Goal: Task Accomplishment & Management: Use online tool/utility

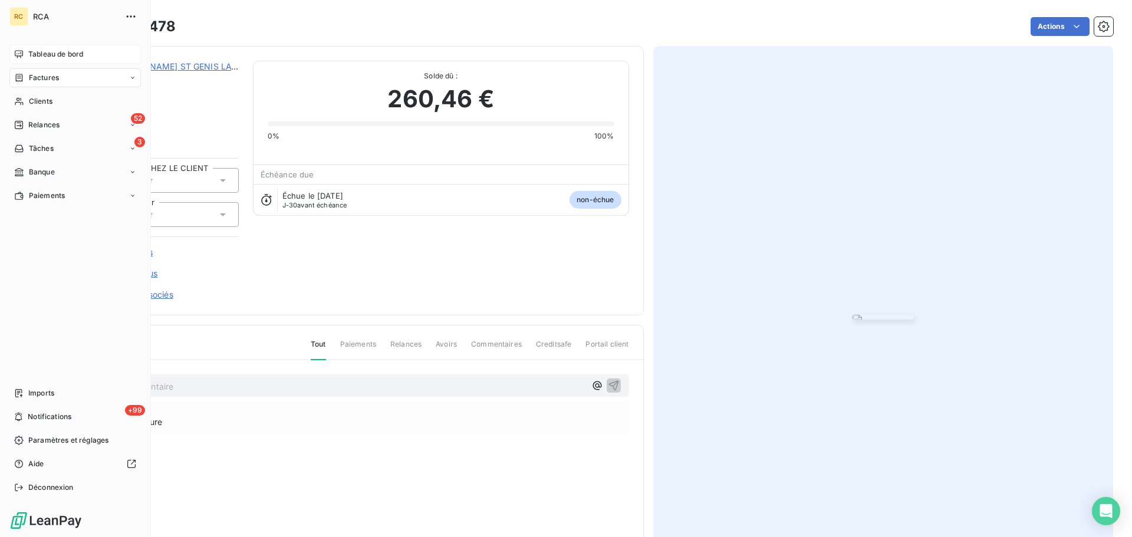
click at [22, 50] on icon at bounding box center [18, 54] width 9 height 9
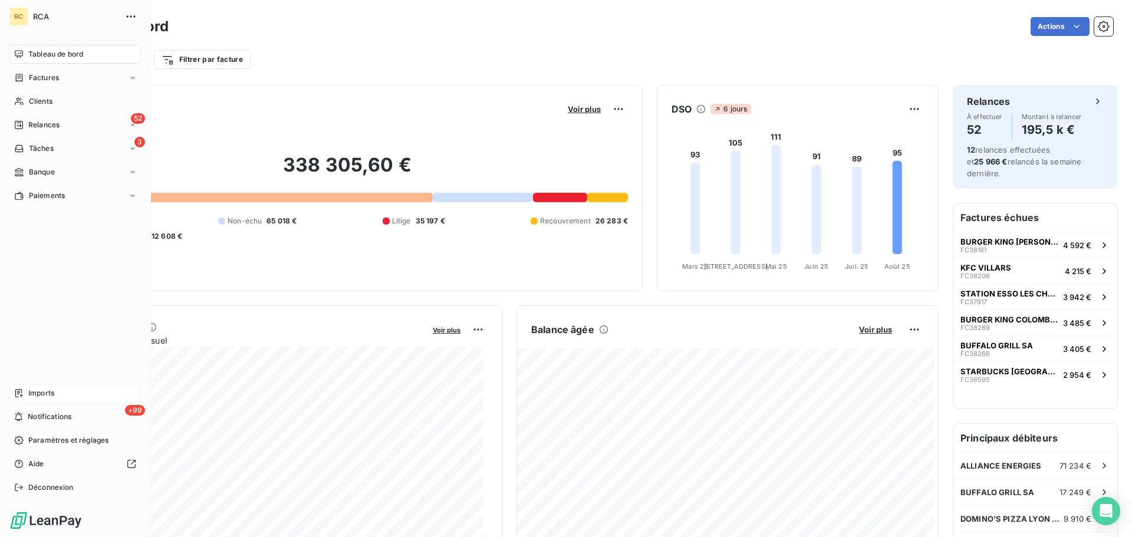
click at [56, 387] on div "Imports" at bounding box center [74, 393] width 131 height 19
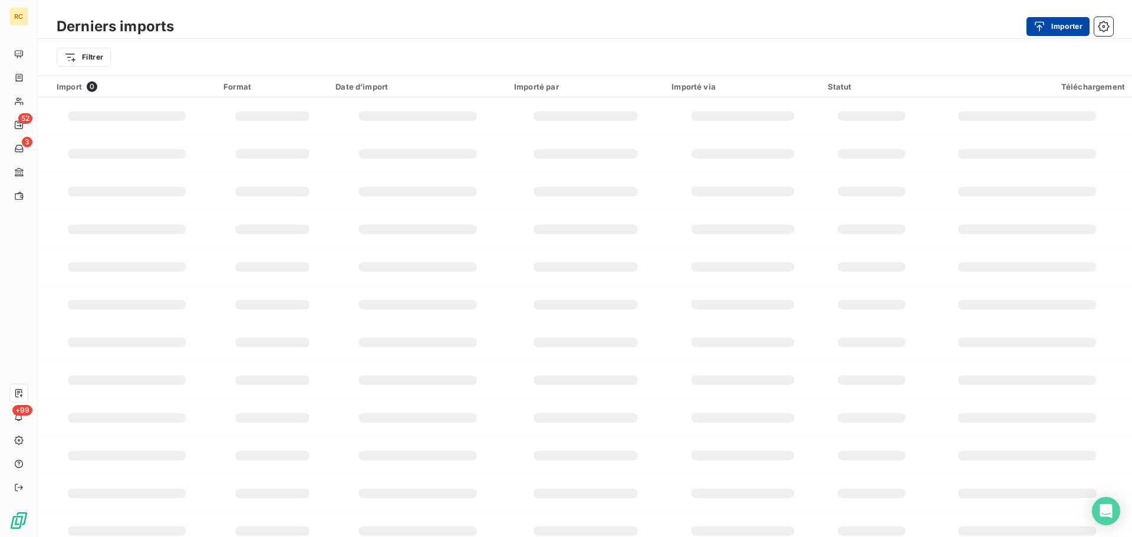
click at [1069, 22] on button "Importer" at bounding box center [1057, 26] width 63 height 19
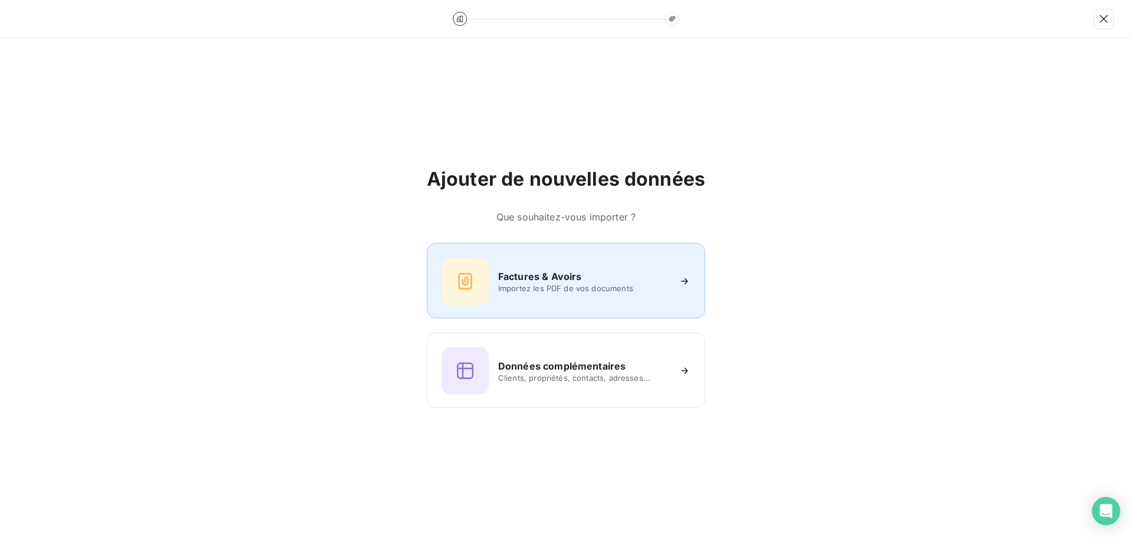
click at [570, 274] on h6 "Factures & Avoirs" at bounding box center [540, 276] width 84 height 14
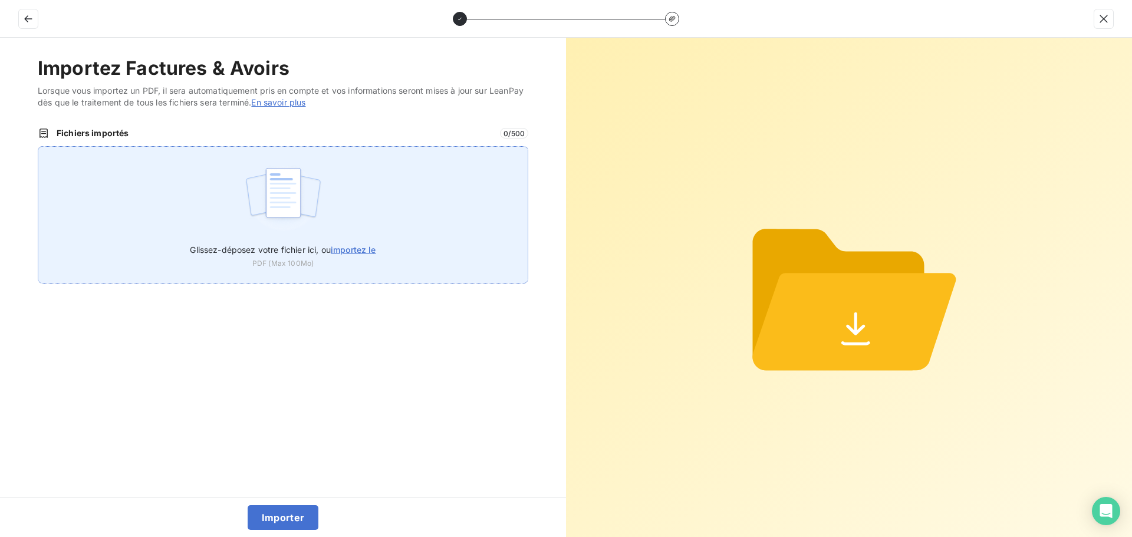
click at [364, 237] on label "Glissez-déposez votre fichier ici, ou importez le" at bounding box center [283, 247] width 186 height 22
click at [38, 147] on input "Glissez-déposez votre fichier ici, ou importez le" at bounding box center [38, 146] width 1 height 1
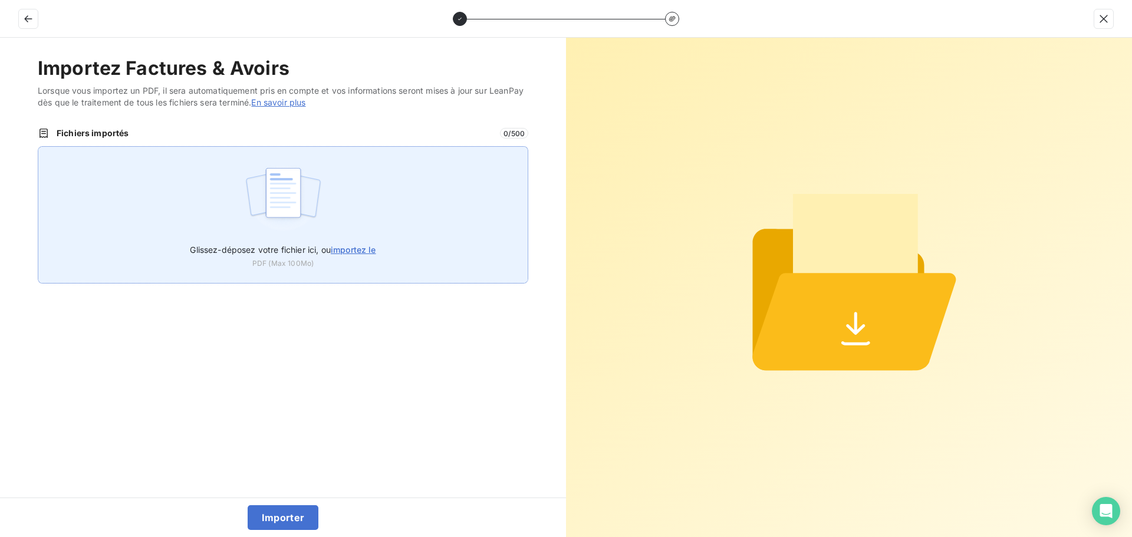
type input "C:\fakepath\FC38479.pdf"
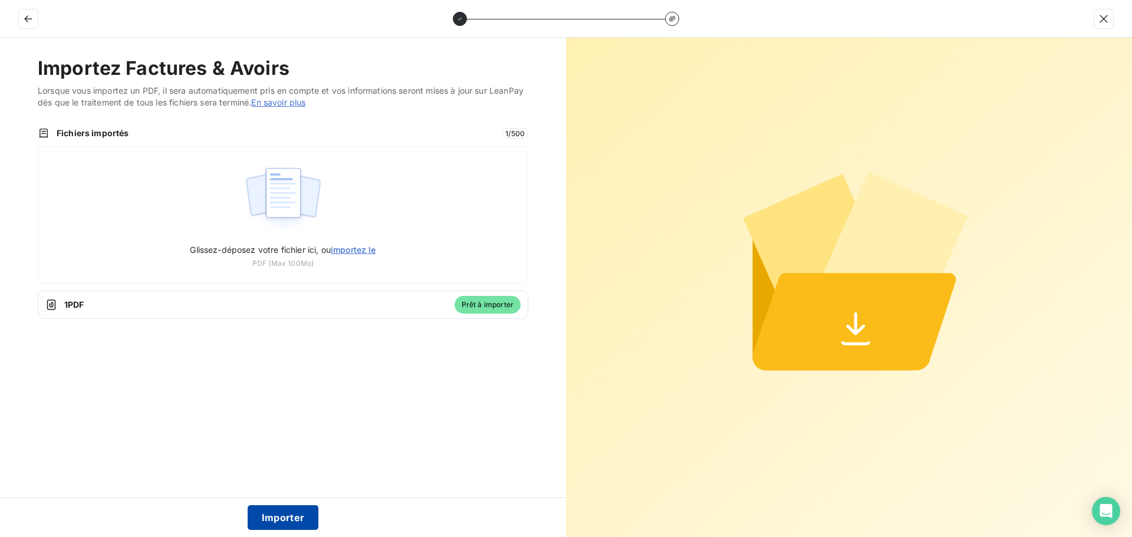
click at [297, 516] on button "Importer" at bounding box center [283, 517] width 71 height 25
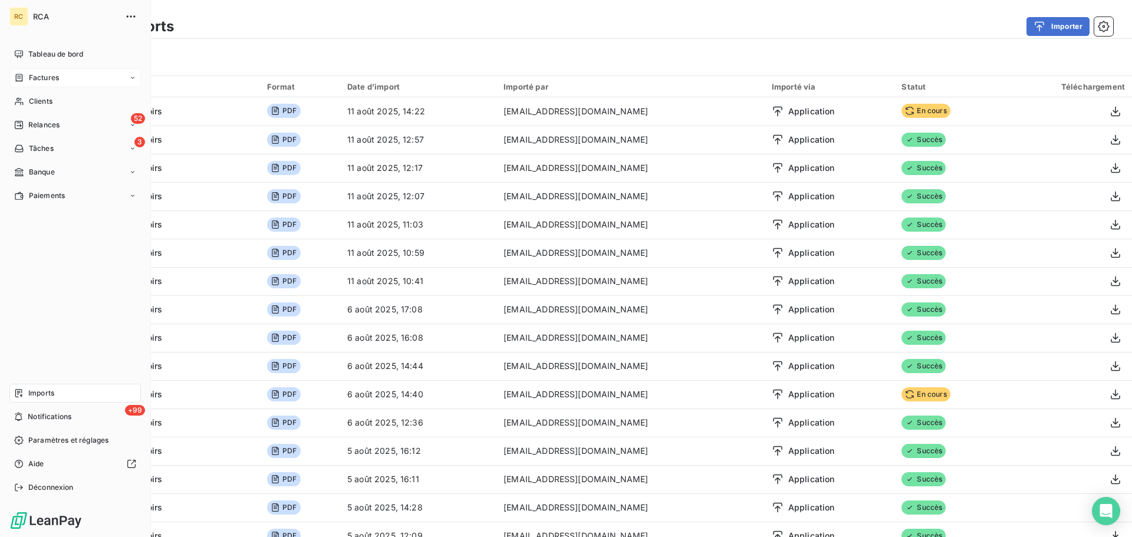
click at [35, 80] on span "Factures" at bounding box center [44, 77] width 30 height 11
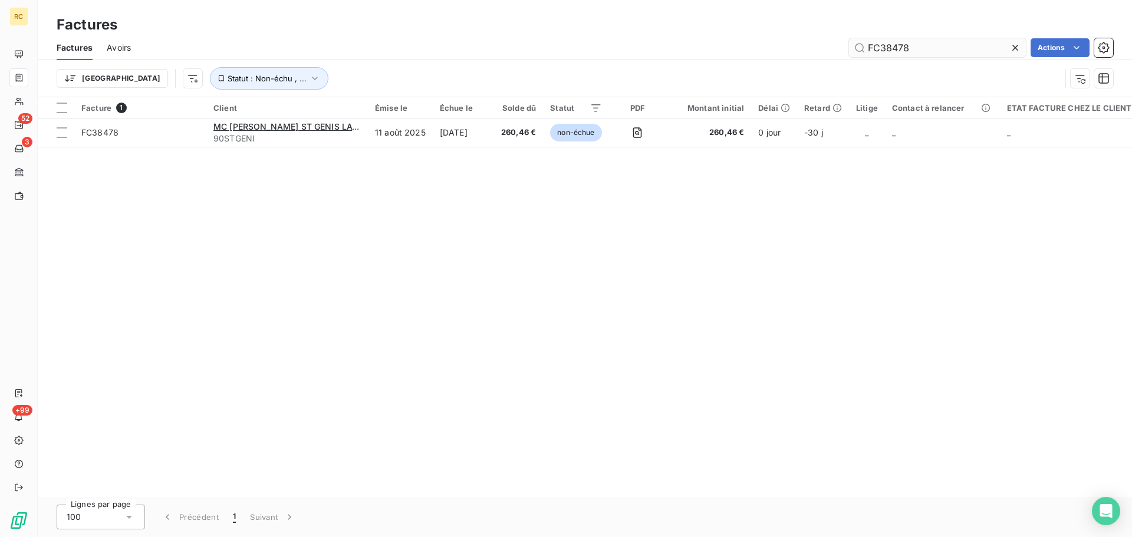
click at [932, 43] on input "FC38478" at bounding box center [937, 47] width 177 height 19
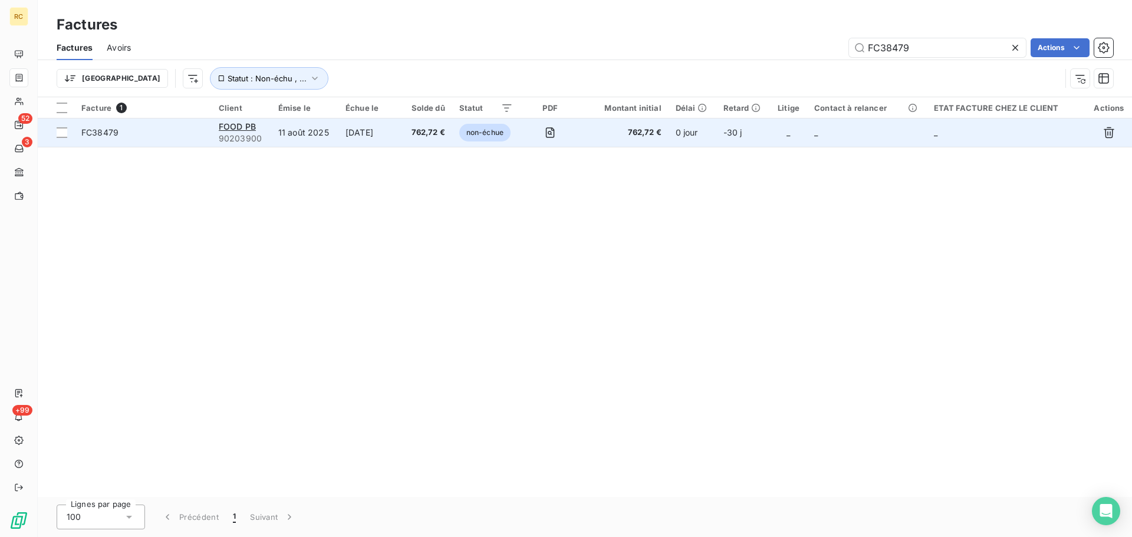
type input "FC38479"
click at [451, 136] on td "762,72 €" at bounding box center [427, 132] width 50 height 28
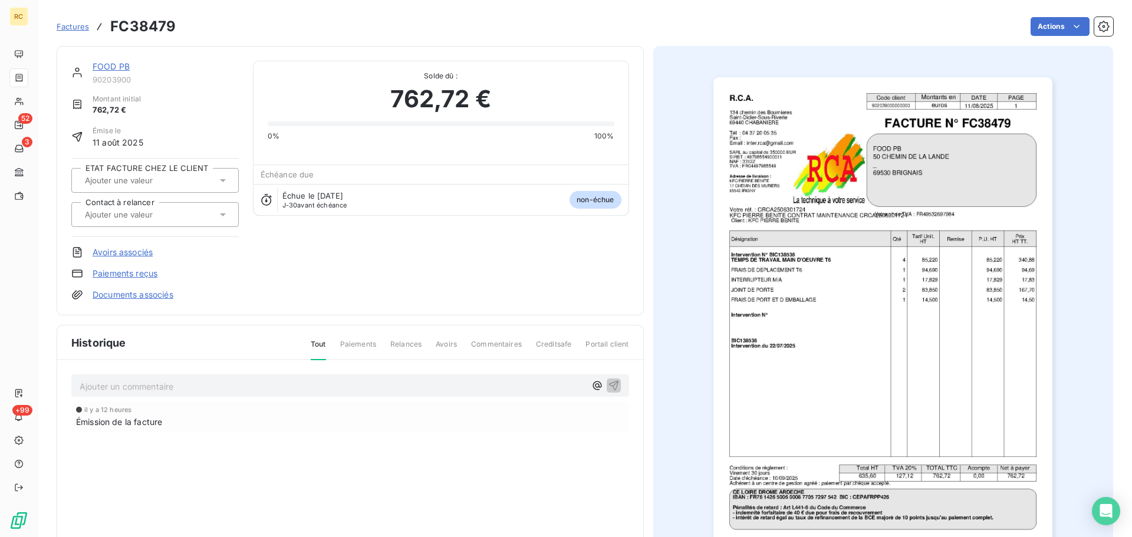
click at [149, 296] on link "Documents associés" at bounding box center [133, 295] width 81 height 12
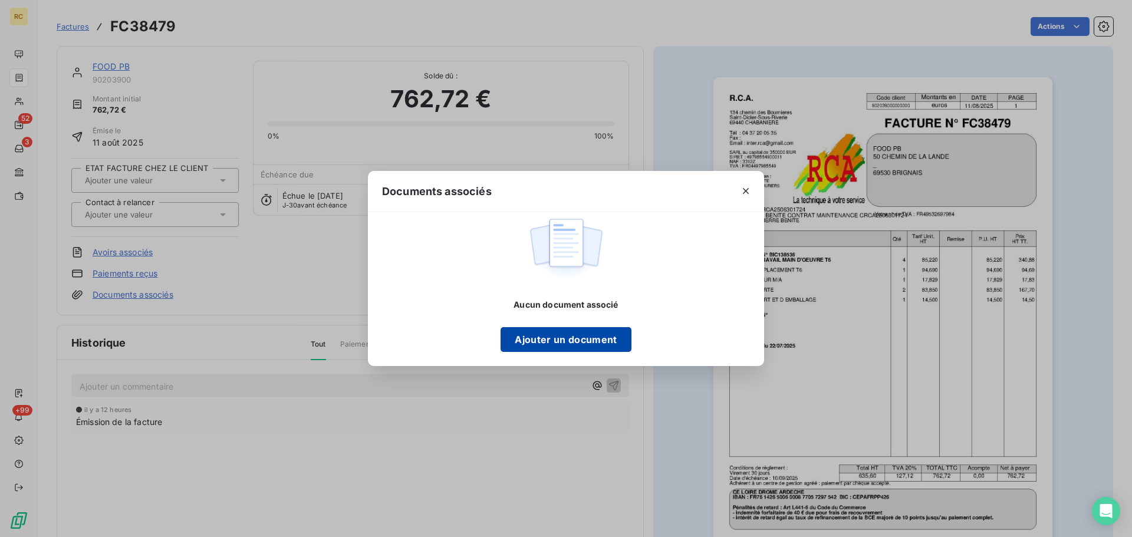
click at [601, 332] on button "Ajouter un document" at bounding box center [565, 339] width 130 height 25
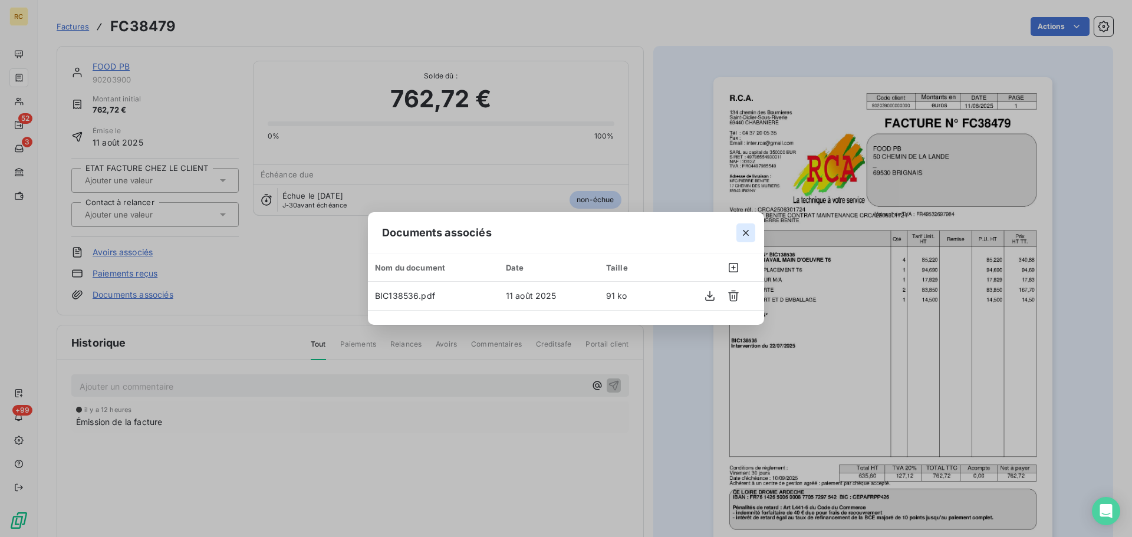
click at [748, 236] on icon "button" at bounding box center [746, 233] width 12 height 12
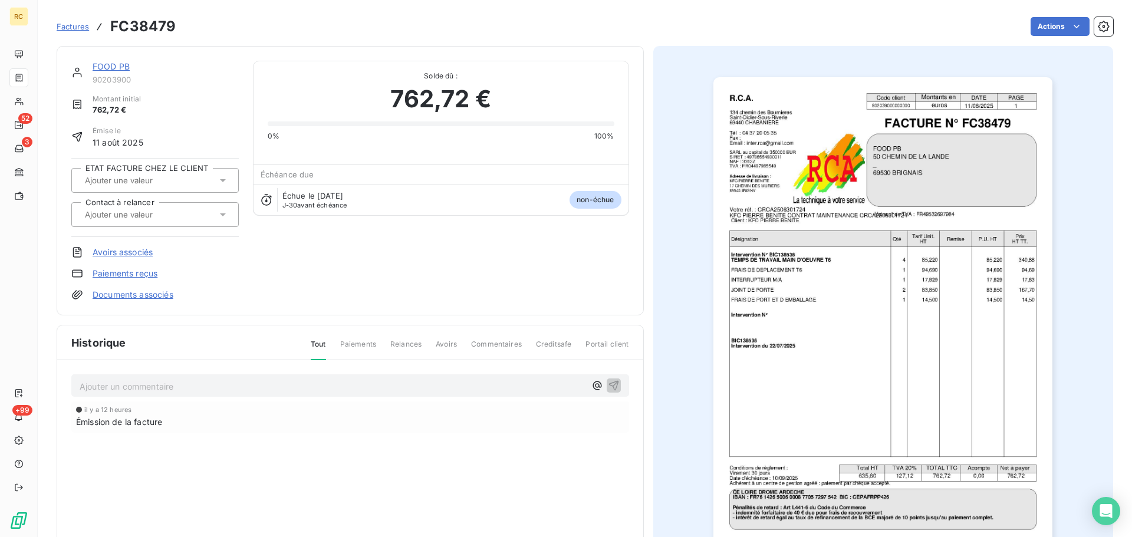
click at [152, 298] on link "Documents associés" at bounding box center [133, 295] width 81 height 12
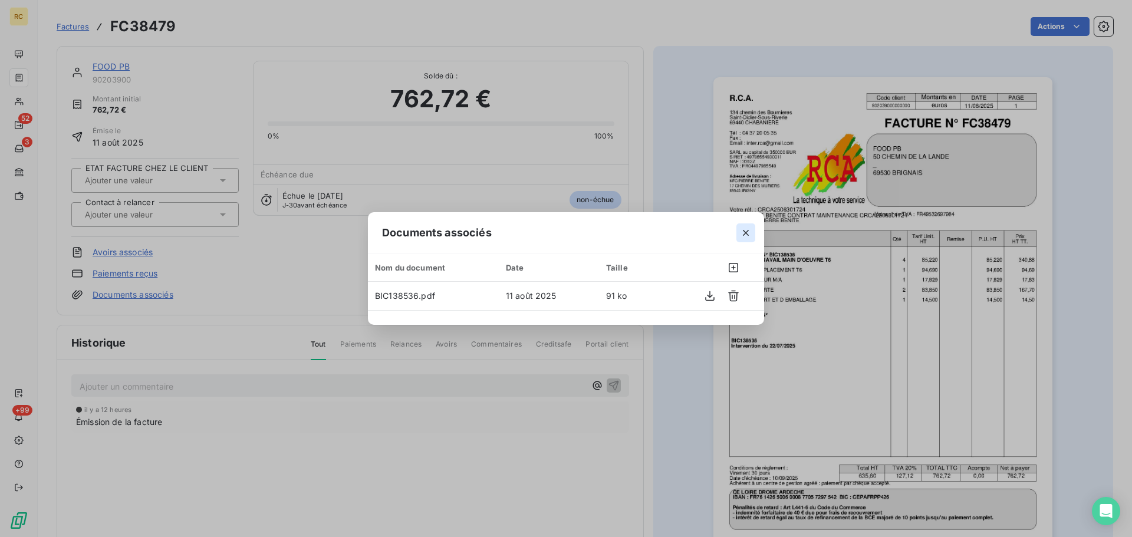
click at [745, 231] on icon "button" at bounding box center [746, 233] width 12 height 12
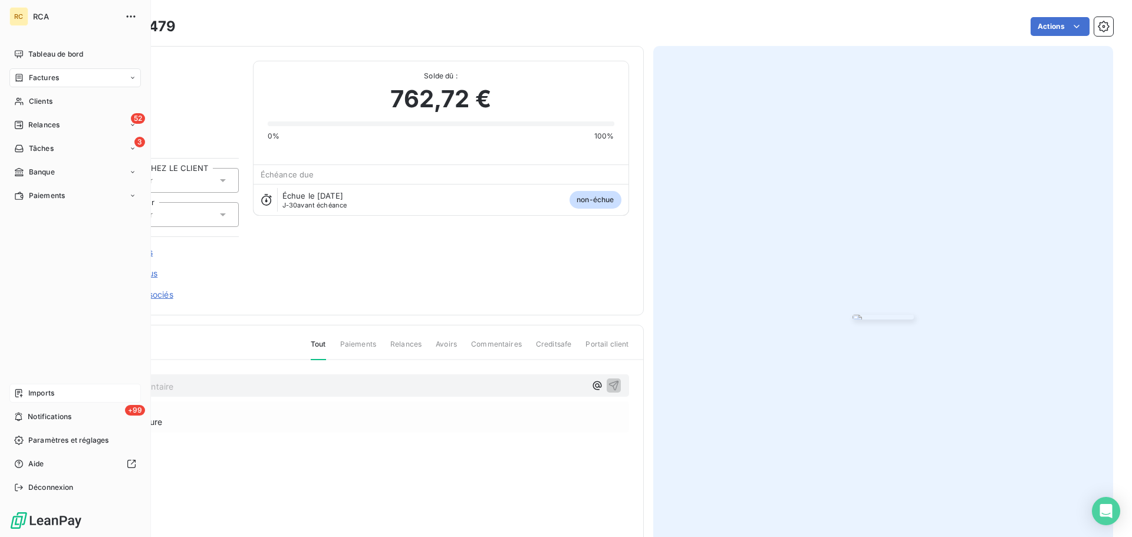
click at [62, 391] on div "Imports" at bounding box center [74, 393] width 131 height 19
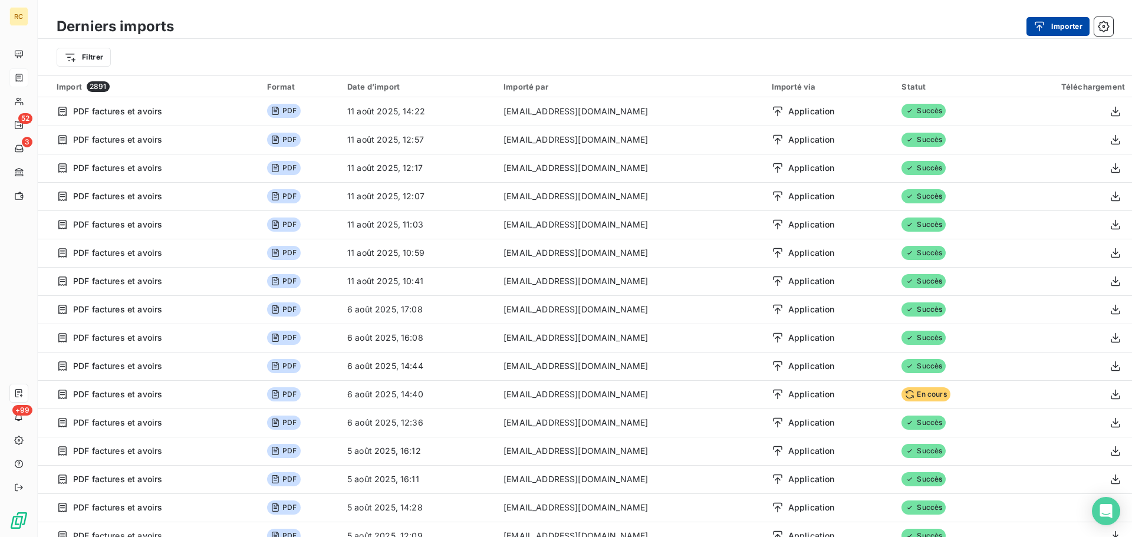
click at [1059, 31] on button "Importer" at bounding box center [1057, 26] width 63 height 19
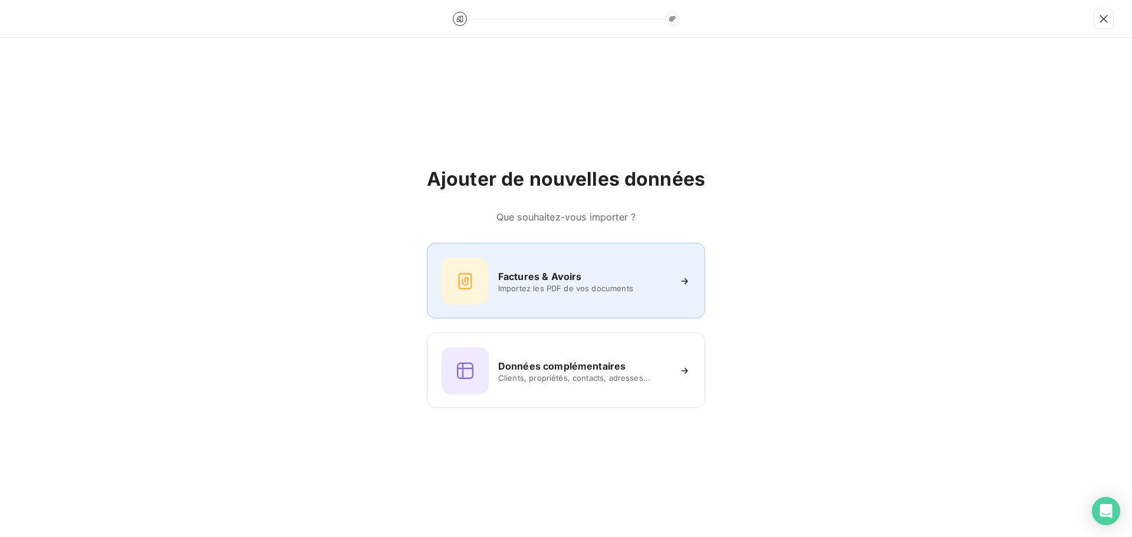
click at [670, 284] on div "Factures & Avoirs Importez les PDF de vos documents" at bounding box center [565, 281] width 249 height 47
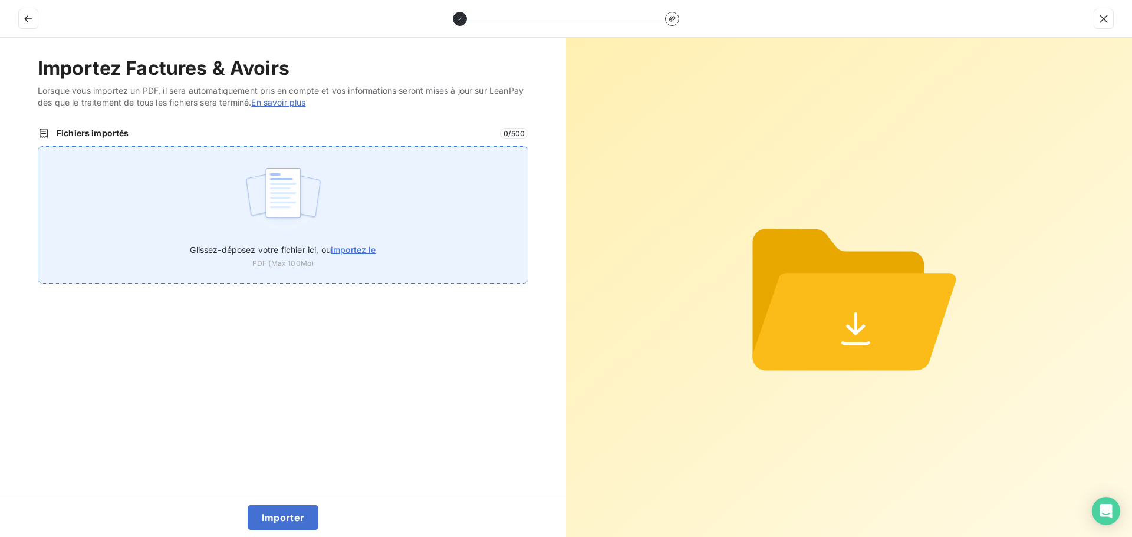
click at [372, 236] on div "Glissez-déposez votre fichier ici, ou importez le PDF (Max 100Mo)" at bounding box center [283, 214] width 490 height 137
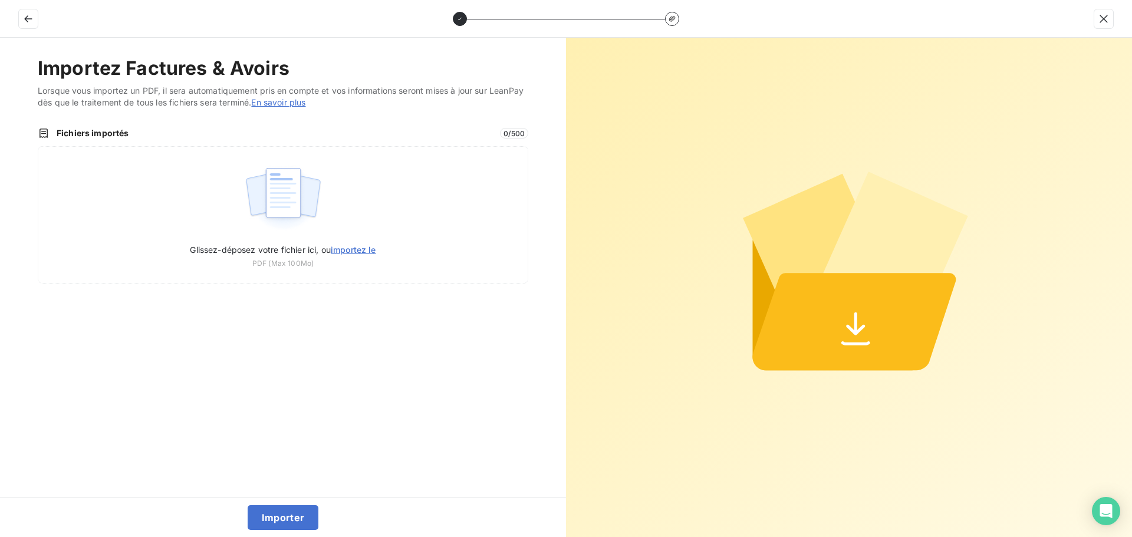
type input "C:\fakepath\FC38480.pdf"
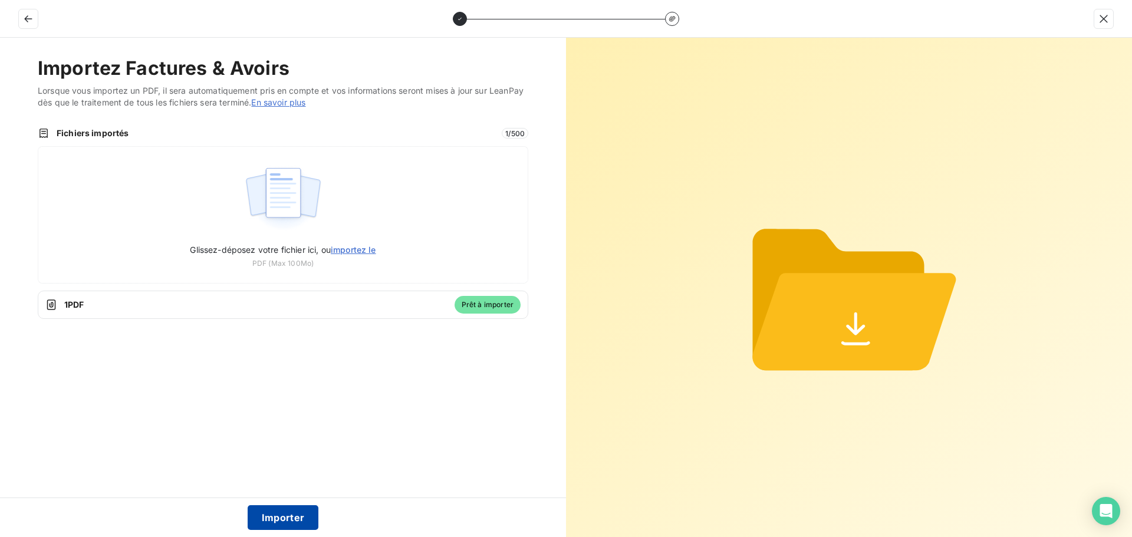
click at [285, 513] on button "Importer" at bounding box center [283, 517] width 71 height 25
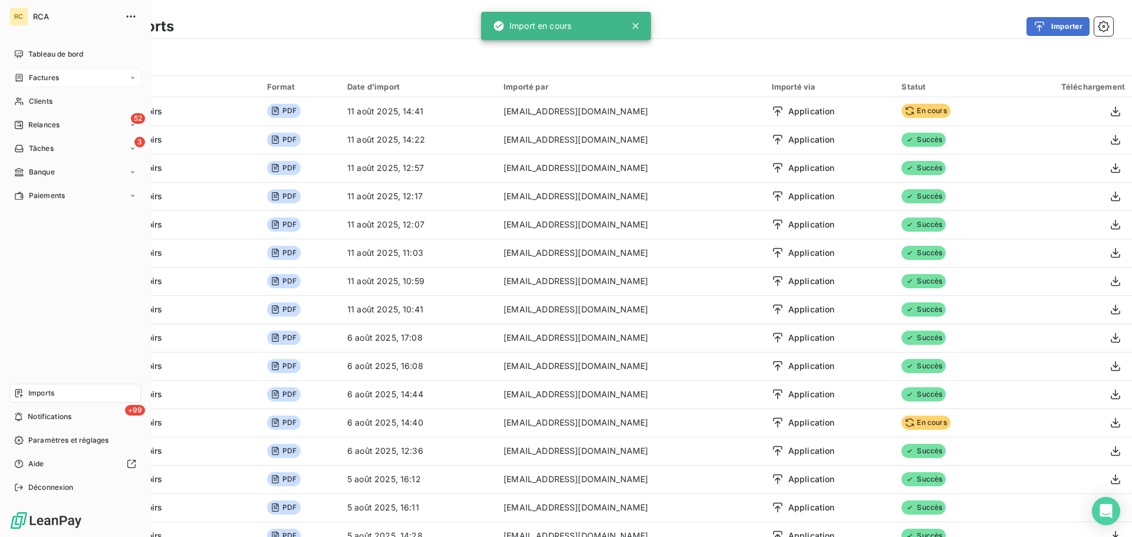
click at [37, 78] on span "Factures" at bounding box center [44, 77] width 30 height 11
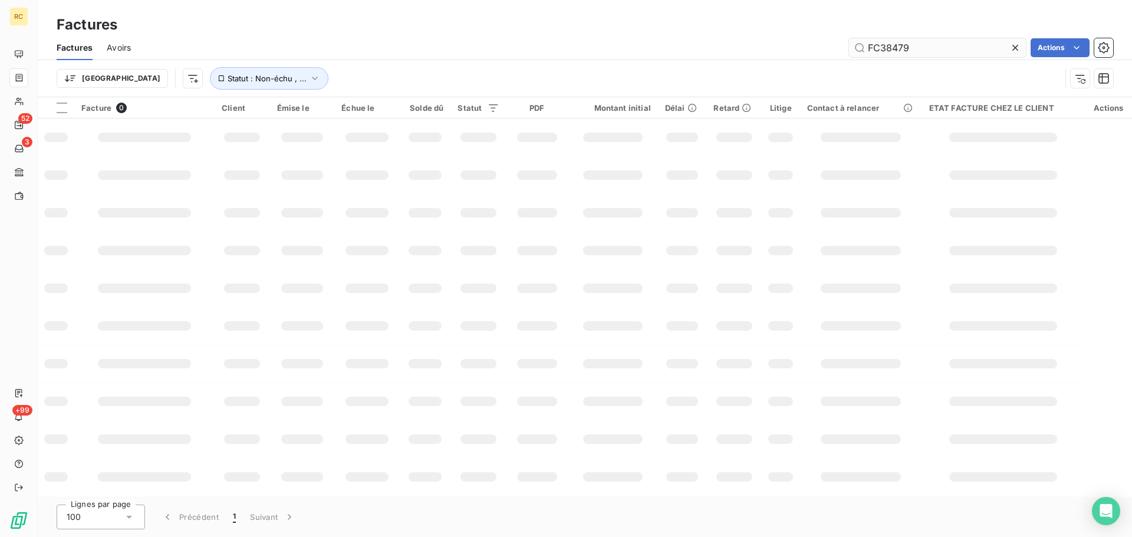
click at [947, 50] on input "FC38479" at bounding box center [937, 47] width 177 height 19
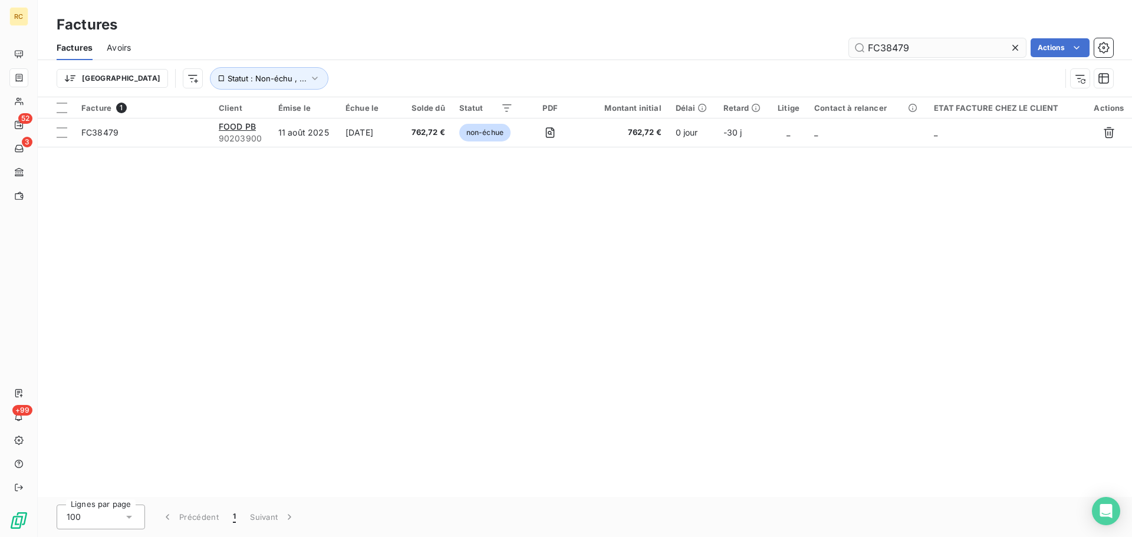
click at [947, 50] on input "FC38479" at bounding box center [937, 47] width 177 height 19
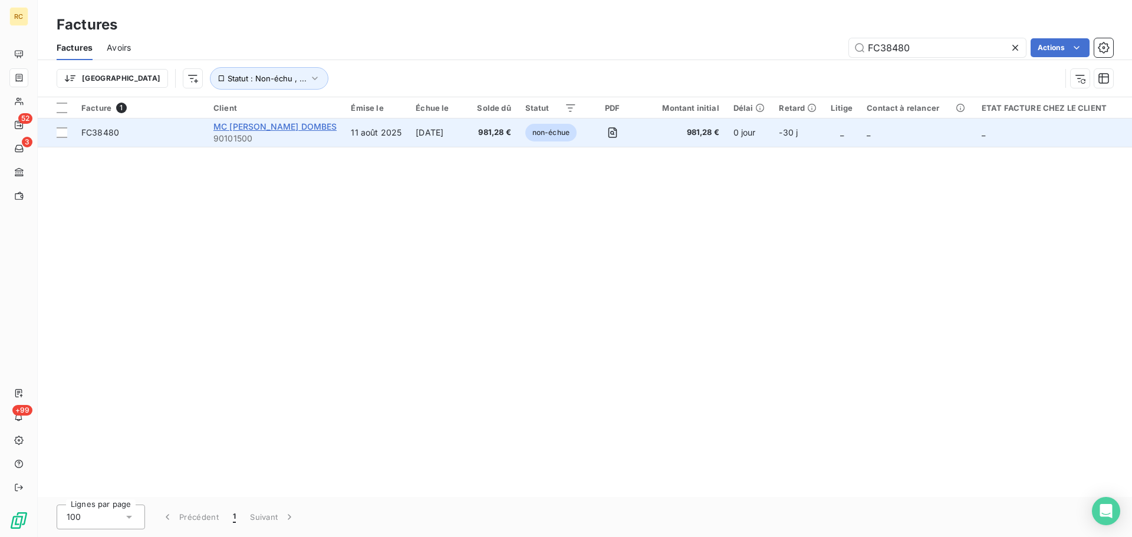
type input "FC38480"
click at [336, 131] on span "MC [PERSON_NAME] DOMBES" at bounding box center [274, 126] width 123 height 10
click at [336, 124] on span "MC [PERSON_NAME] DOMBES" at bounding box center [274, 126] width 123 height 10
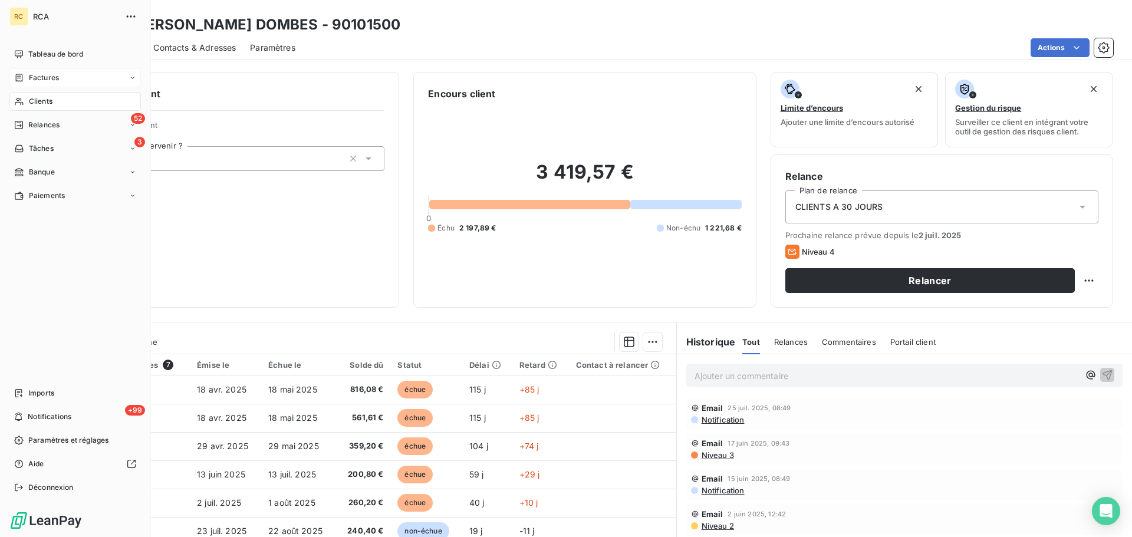
click at [25, 77] on div "Factures" at bounding box center [36, 77] width 45 height 11
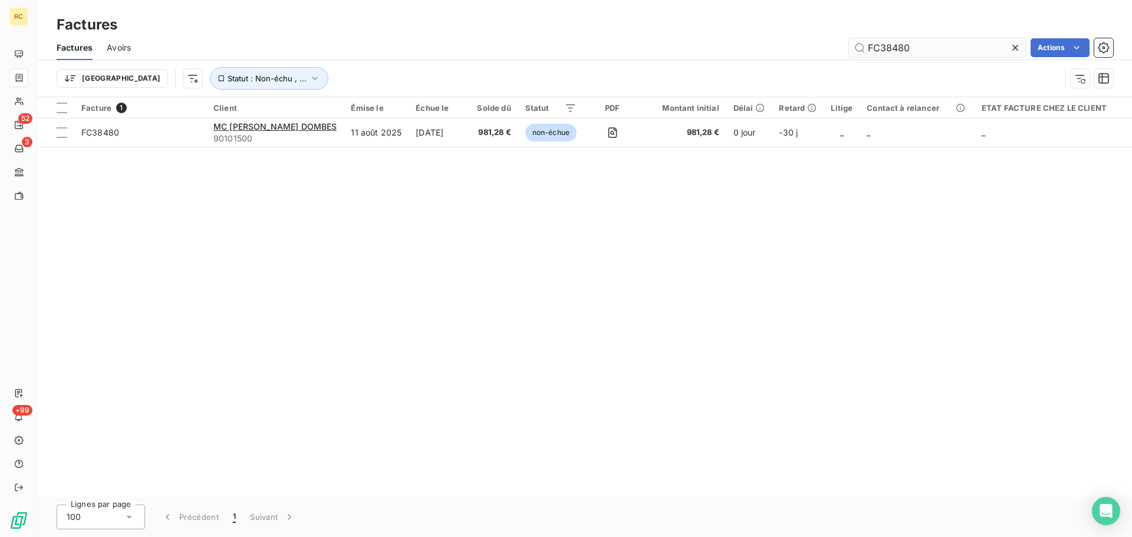
click at [949, 48] on input "FC38480" at bounding box center [937, 47] width 177 height 19
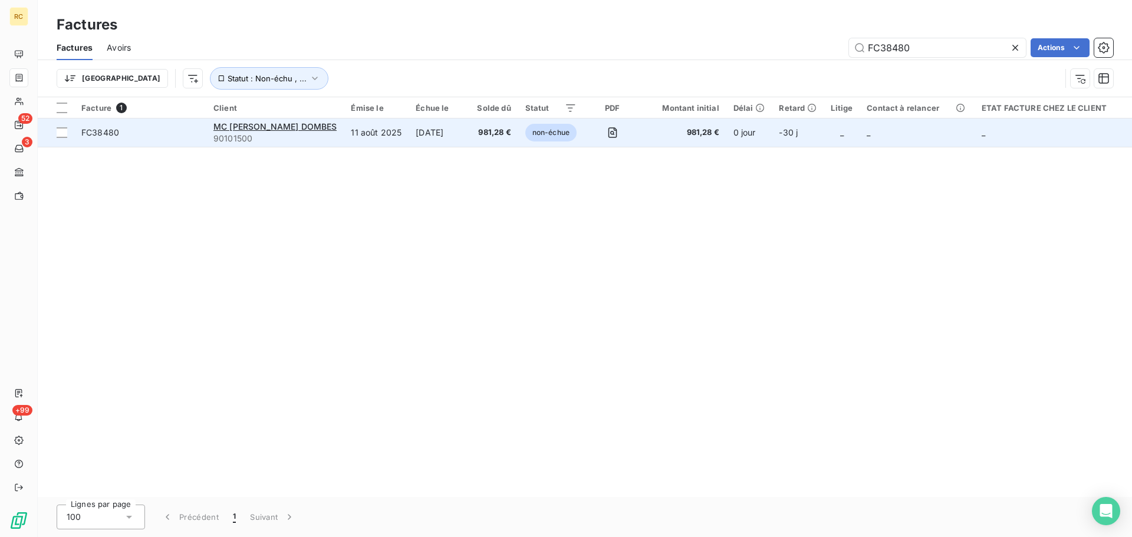
click at [81, 133] on span "FC38480" at bounding box center [100, 132] width 38 height 10
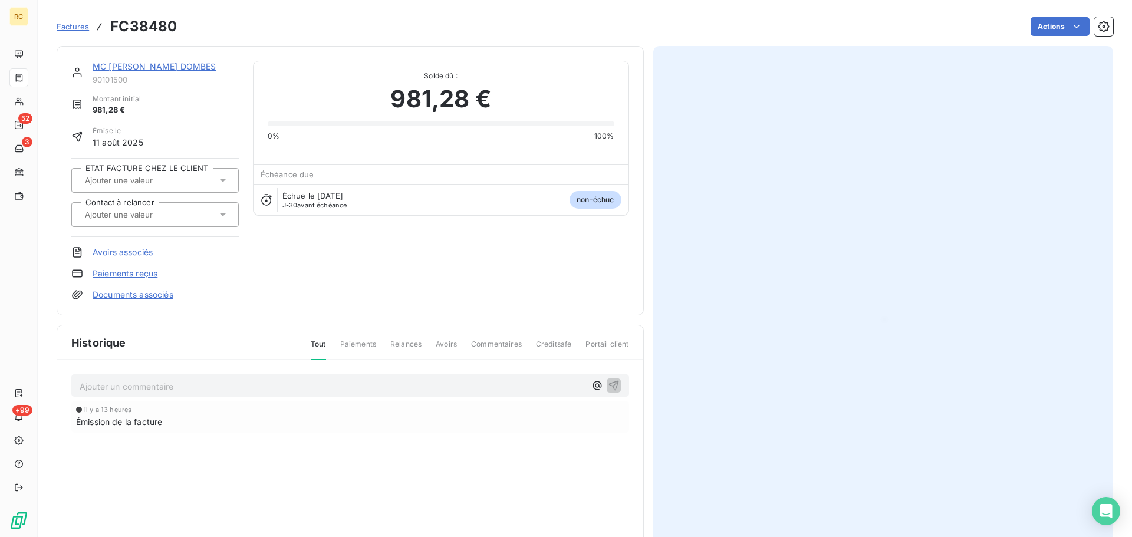
click at [149, 292] on link "Documents associés" at bounding box center [133, 295] width 81 height 12
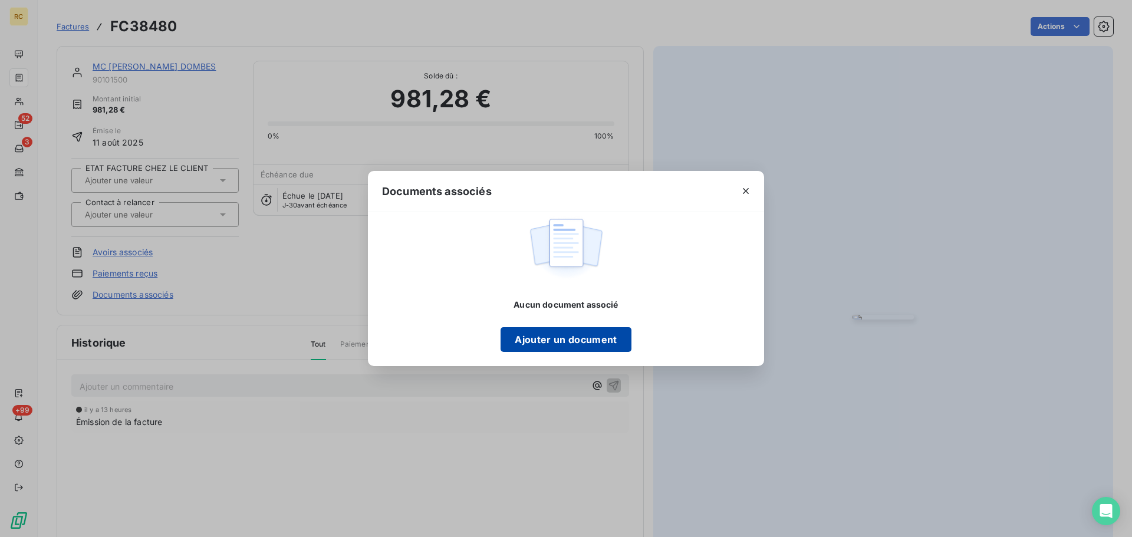
click at [536, 340] on button "Ajouter un document" at bounding box center [565, 339] width 130 height 25
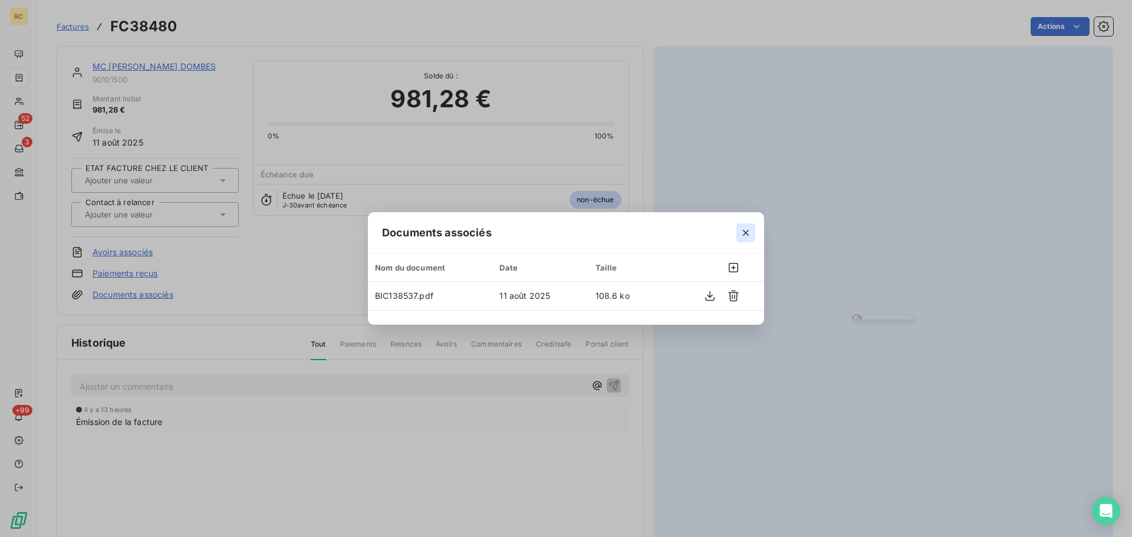
click at [748, 231] on icon "button" at bounding box center [746, 233] width 12 height 12
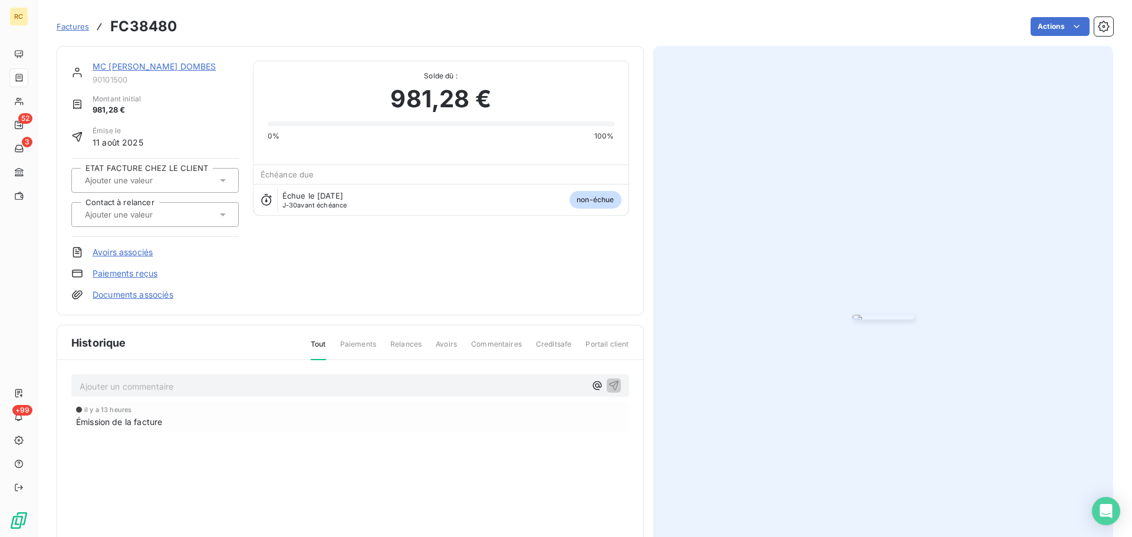
click at [156, 292] on link "Documents associés" at bounding box center [133, 295] width 81 height 12
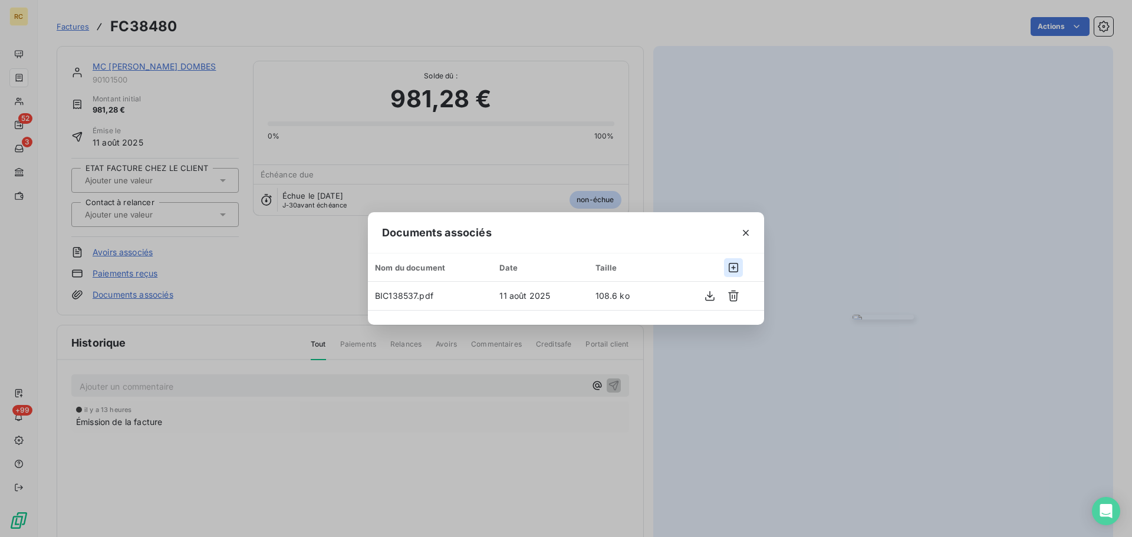
click at [736, 269] on icon "button" at bounding box center [733, 268] width 12 height 12
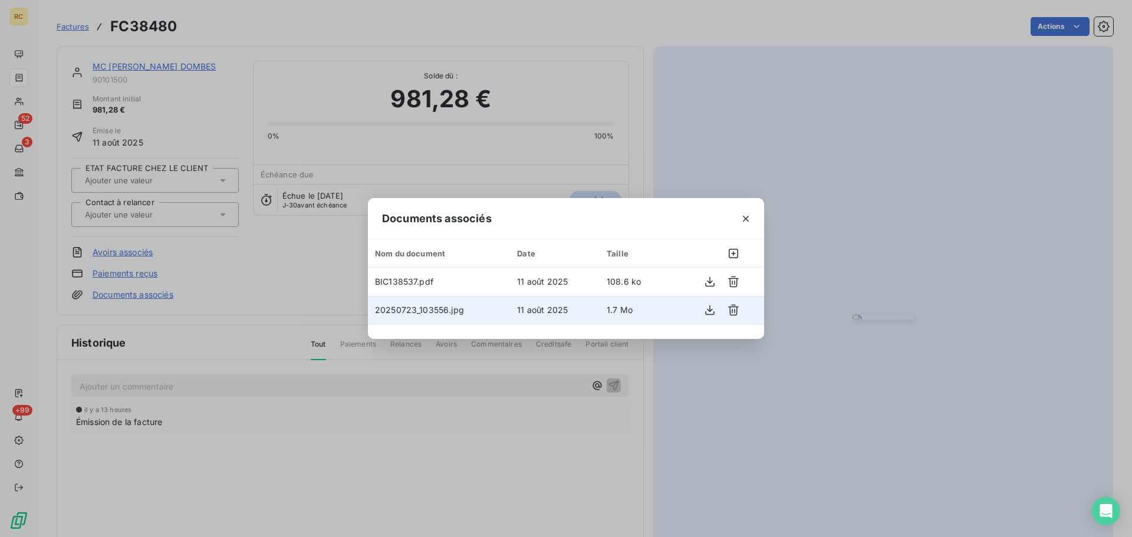
click at [430, 311] on span "20250723_103556.jpg" at bounding box center [419, 310] width 89 height 10
click at [710, 311] on icon "button" at bounding box center [709, 310] width 9 height 10
click at [740, 213] on icon "button" at bounding box center [746, 219] width 12 height 12
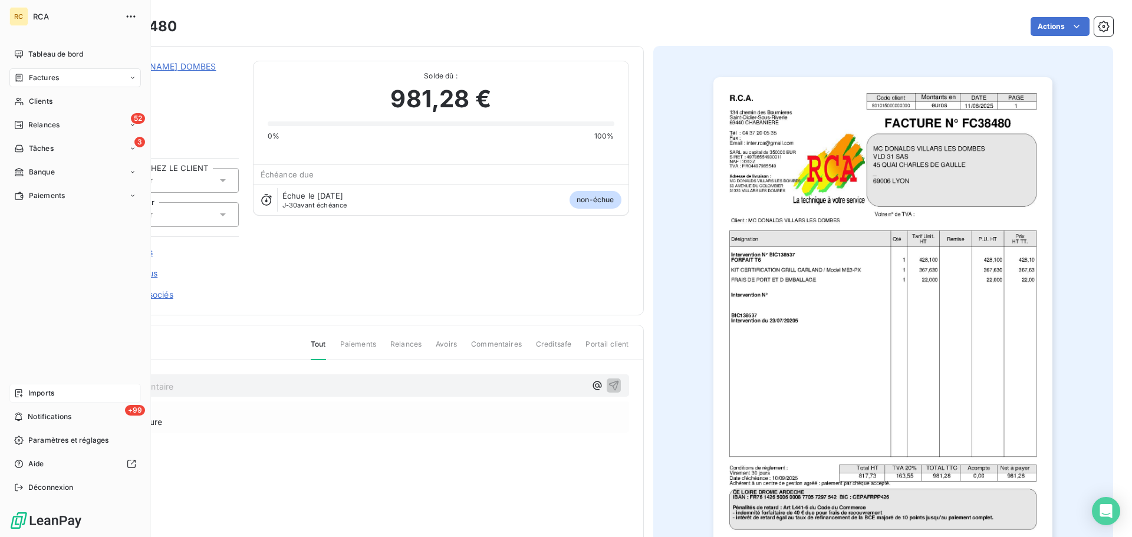
click at [37, 397] on span "Imports" at bounding box center [41, 393] width 26 height 11
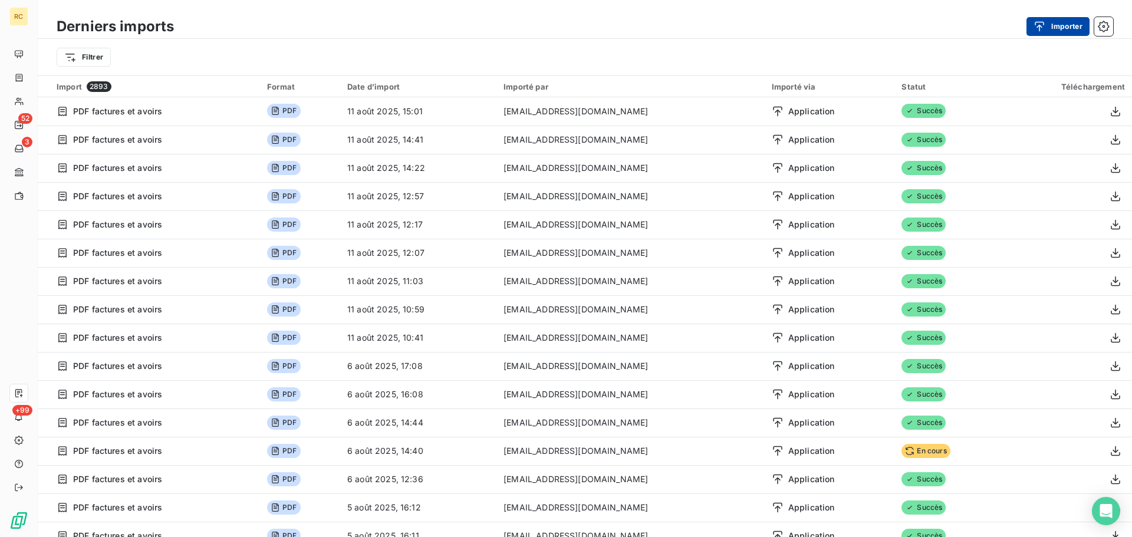
click at [1071, 34] on button "Importer" at bounding box center [1057, 26] width 63 height 19
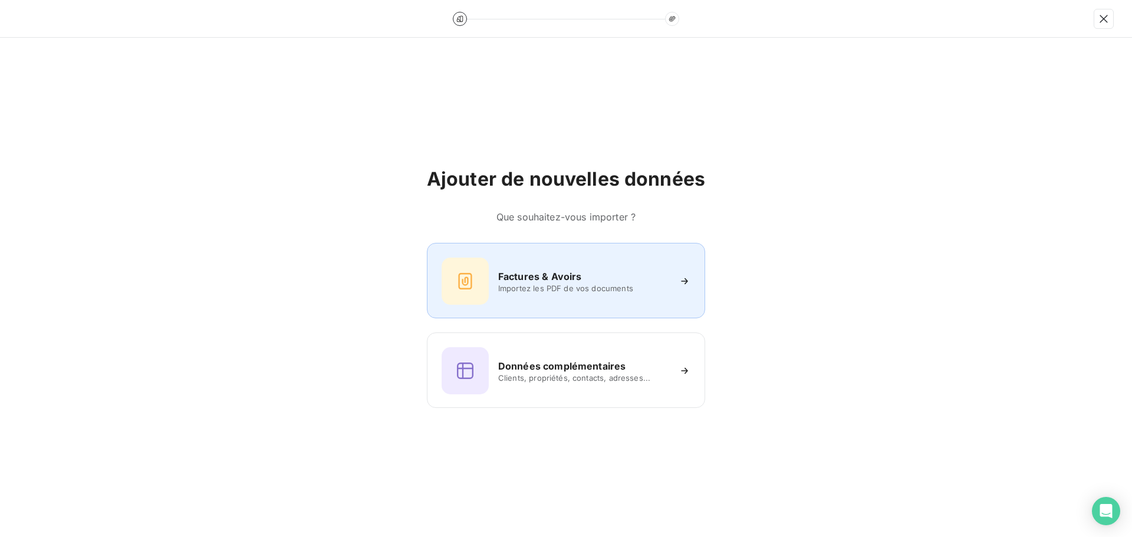
click at [559, 279] on h6 "Factures & Avoirs" at bounding box center [540, 276] width 84 height 14
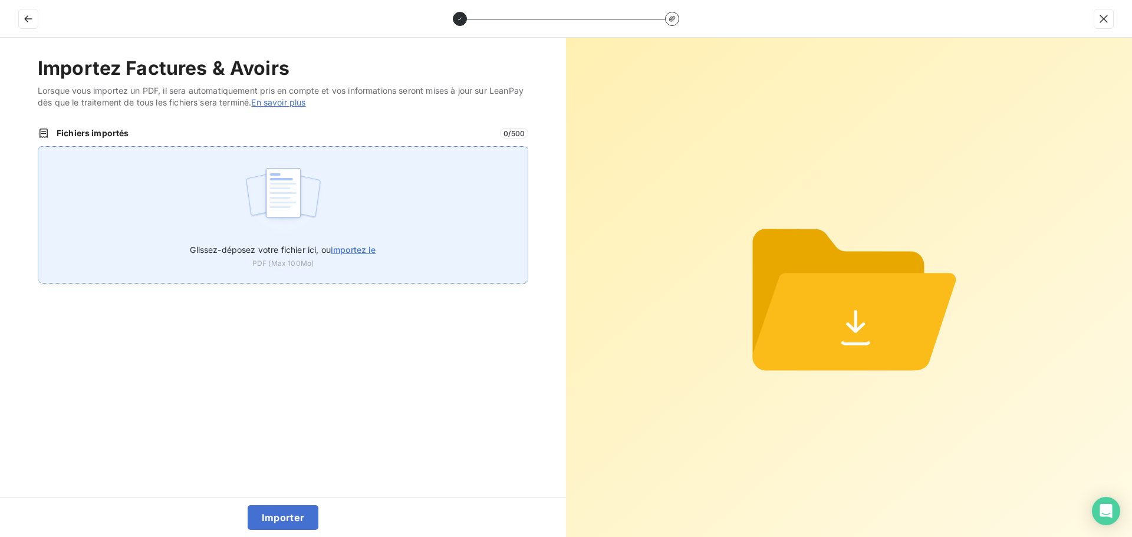
click at [174, 220] on div "Glissez-déposez votre fichier ici, ou importez le PDF (Max 100Mo)" at bounding box center [283, 214] width 490 height 137
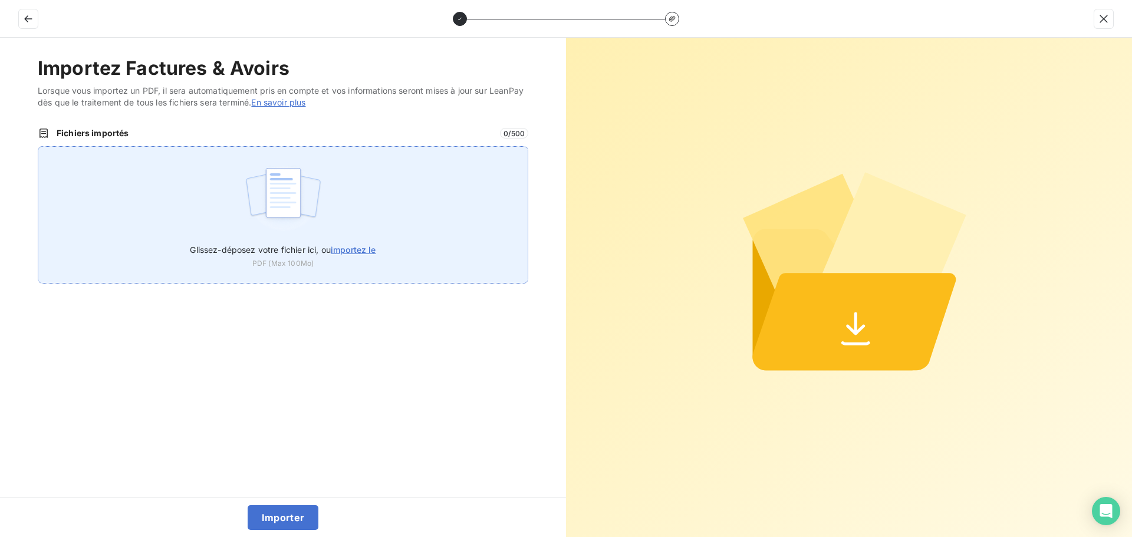
type input "C:\fakepath\FC38481.pdf"
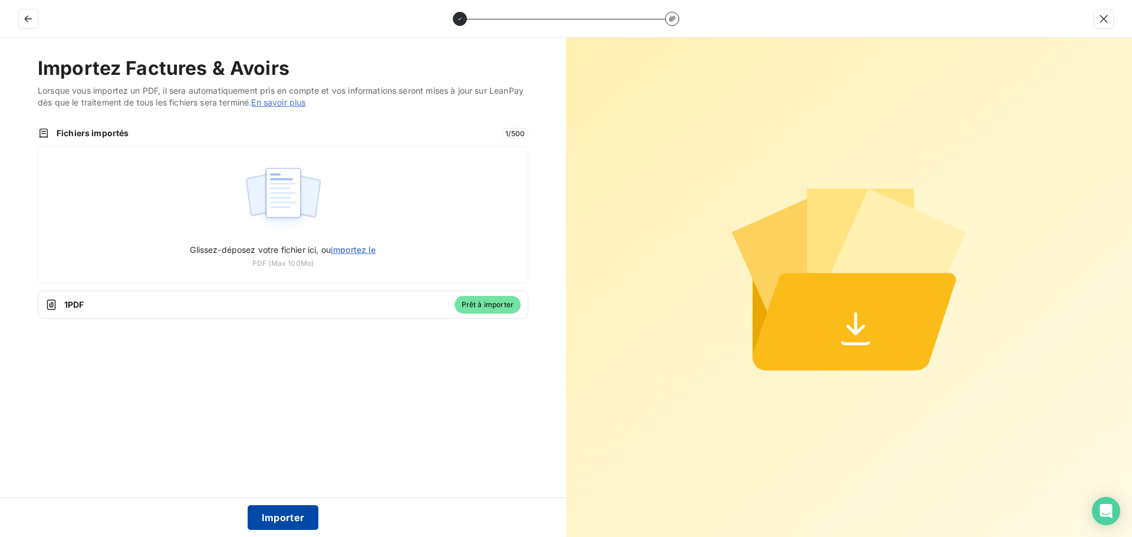
click at [274, 510] on button "Importer" at bounding box center [283, 517] width 71 height 25
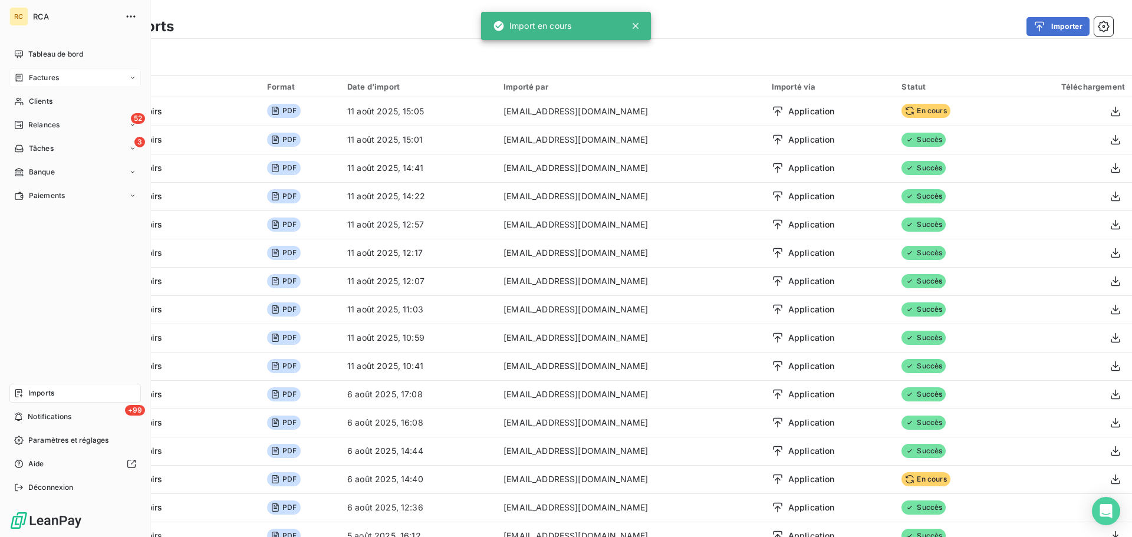
click at [38, 81] on span "Factures" at bounding box center [44, 77] width 30 height 11
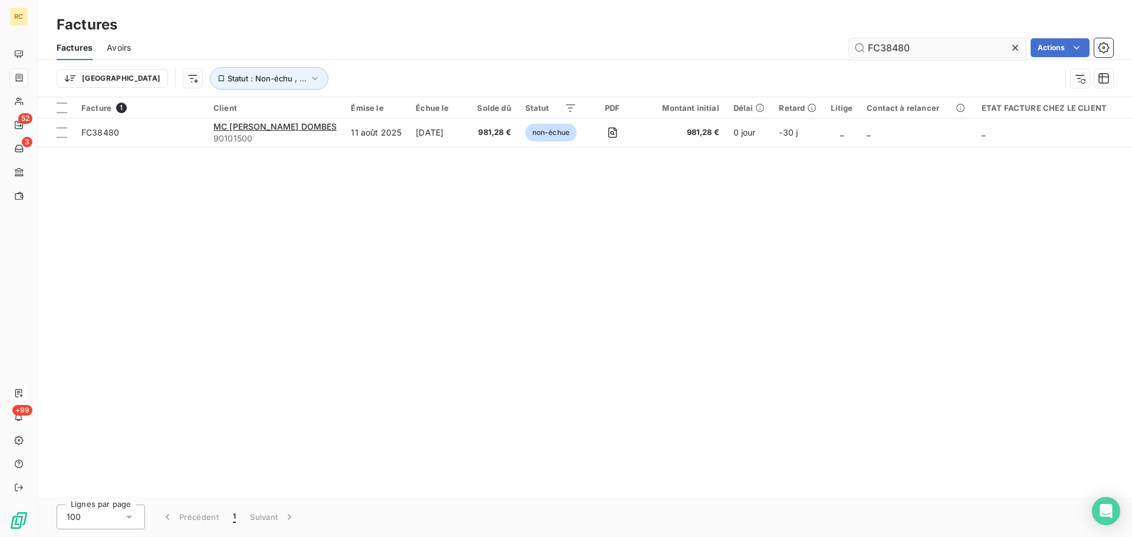
click at [932, 48] on input "FC38480" at bounding box center [937, 47] width 177 height 19
type input "FC38481"
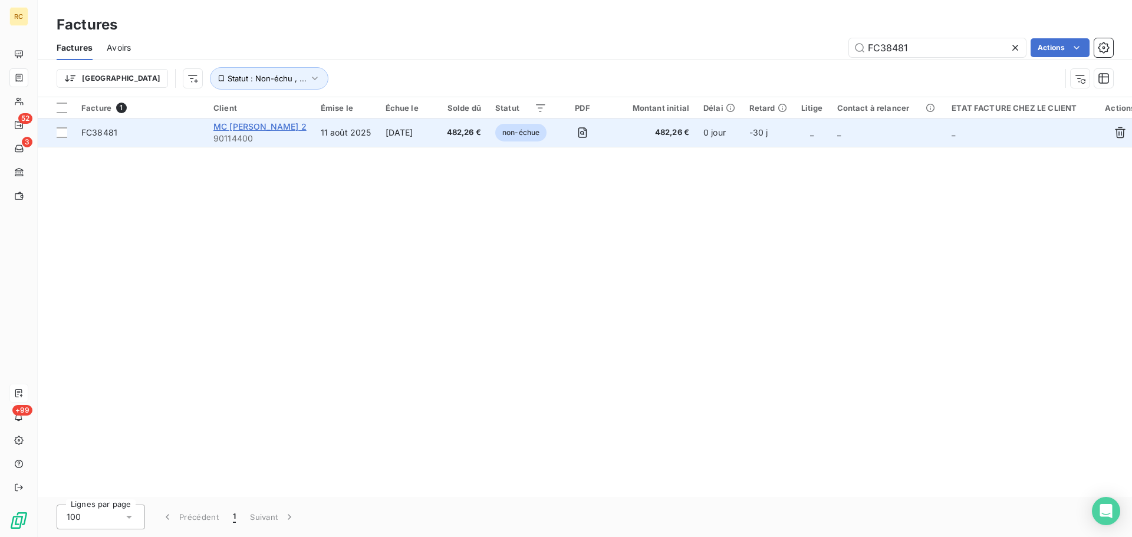
click at [269, 126] on span "MC [PERSON_NAME] 2" at bounding box center [259, 126] width 93 height 10
click at [103, 130] on span "FC38481" at bounding box center [99, 132] width 36 height 10
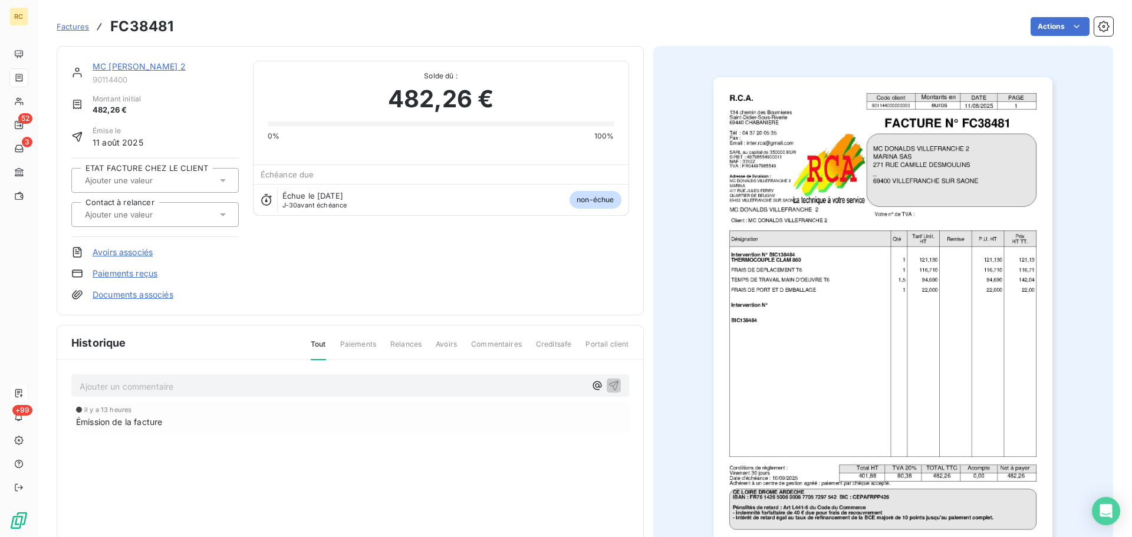
click at [133, 294] on link "Documents associés" at bounding box center [133, 295] width 81 height 12
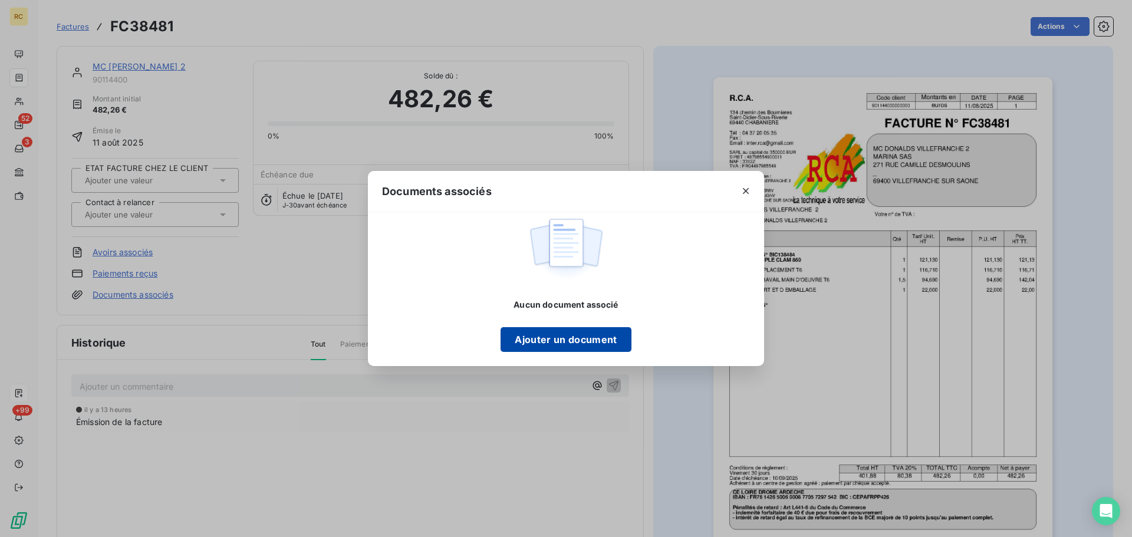
click at [550, 340] on button "Ajouter un document" at bounding box center [565, 339] width 130 height 25
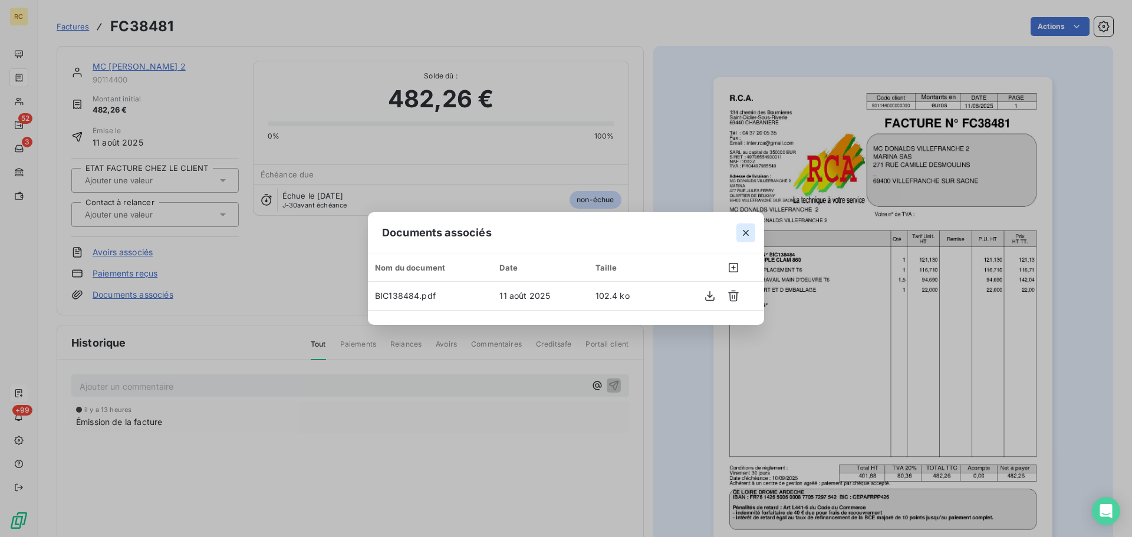
click at [744, 236] on icon "button" at bounding box center [746, 233] width 12 height 12
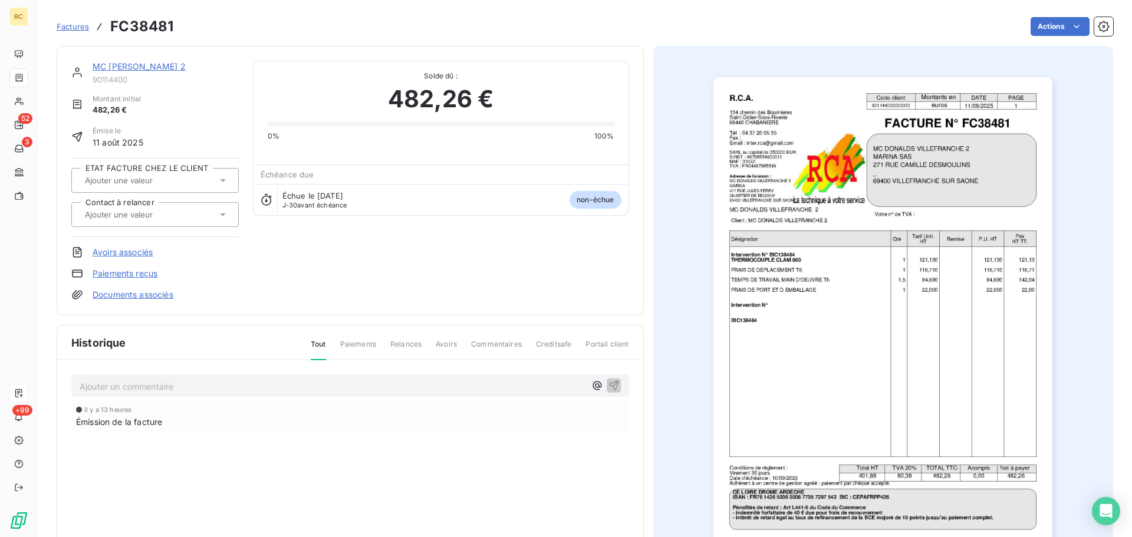
click at [149, 298] on link "Documents associés" at bounding box center [133, 295] width 81 height 12
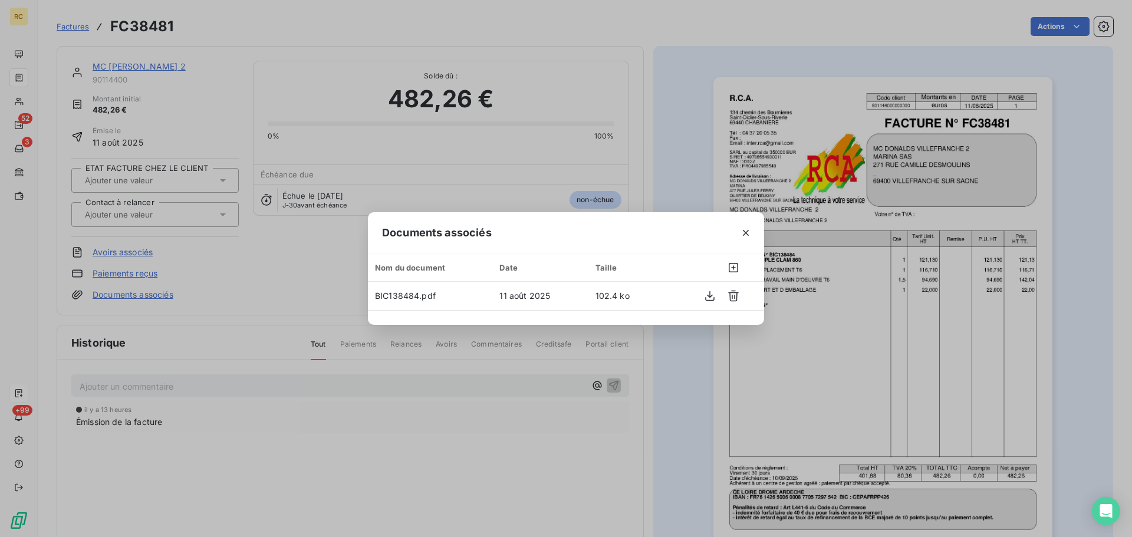
click at [452, 108] on div "Documents associés Nom du document Date Taille BIC138484.pdf 11 août 2025 102.4…" at bounding box center [566, 268] width 1132 height 537
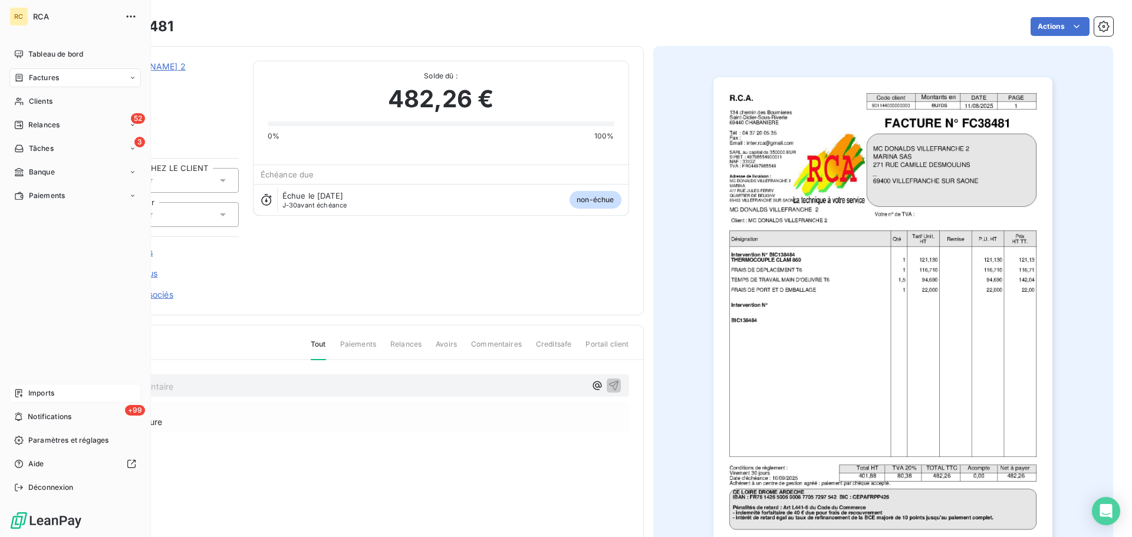
click at [30, 393] on span "Imports" at bounding box center [41, 393] width 26 height 11
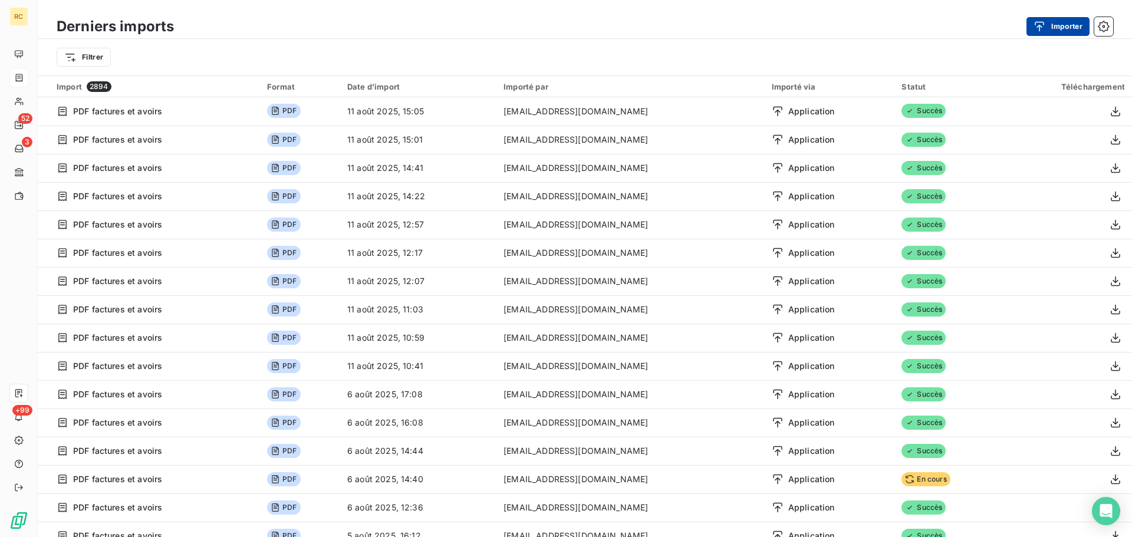
click at [1064, 28] on button "Importer" at bounding box center [1057, 26] width 63 height 19
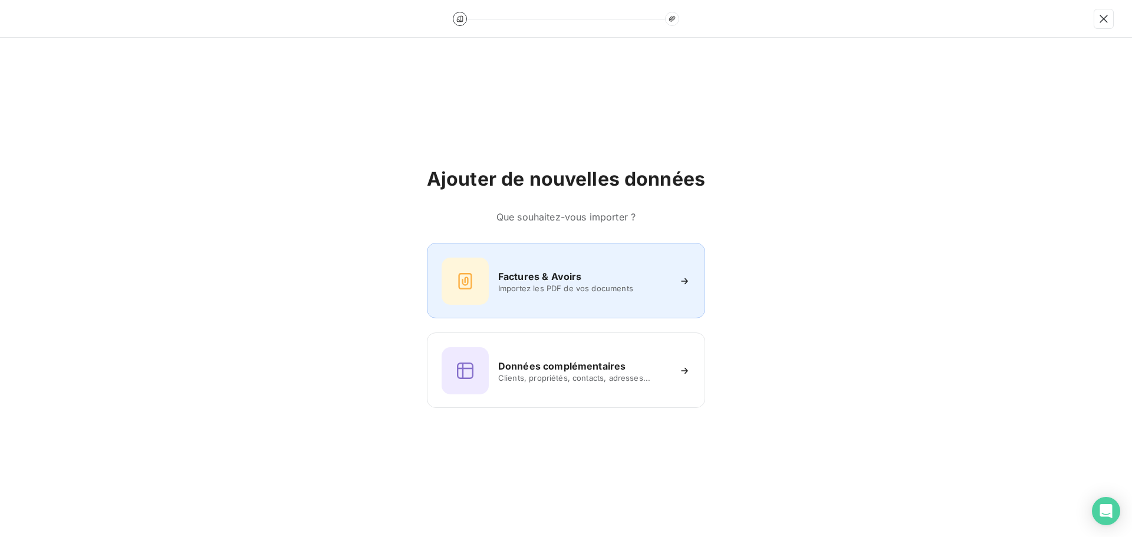
click at [523, 280] on h6 "Factures & Avoirs" at bounding box center [540, 276] width 84 height 14
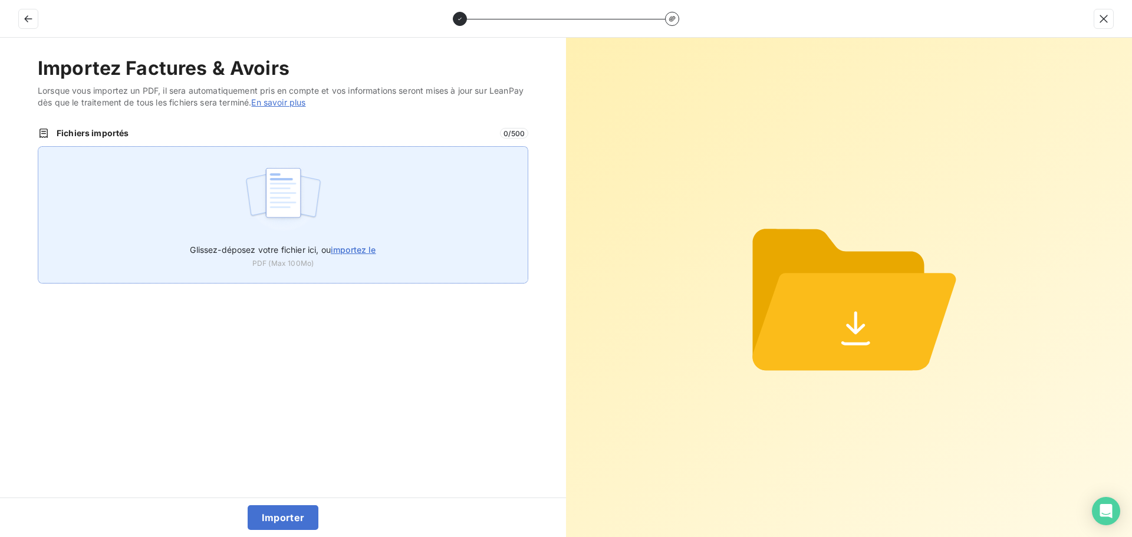
click at [298, 219] on img at bounding box center [283, 198] width 78 height 75
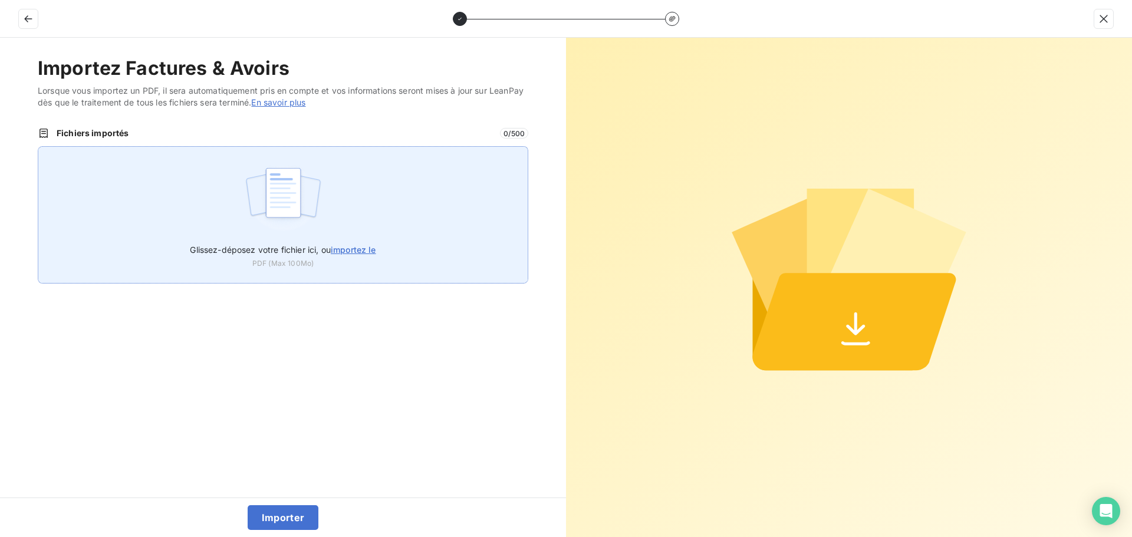
type input "C:\fakepath\FC38482.pdf"
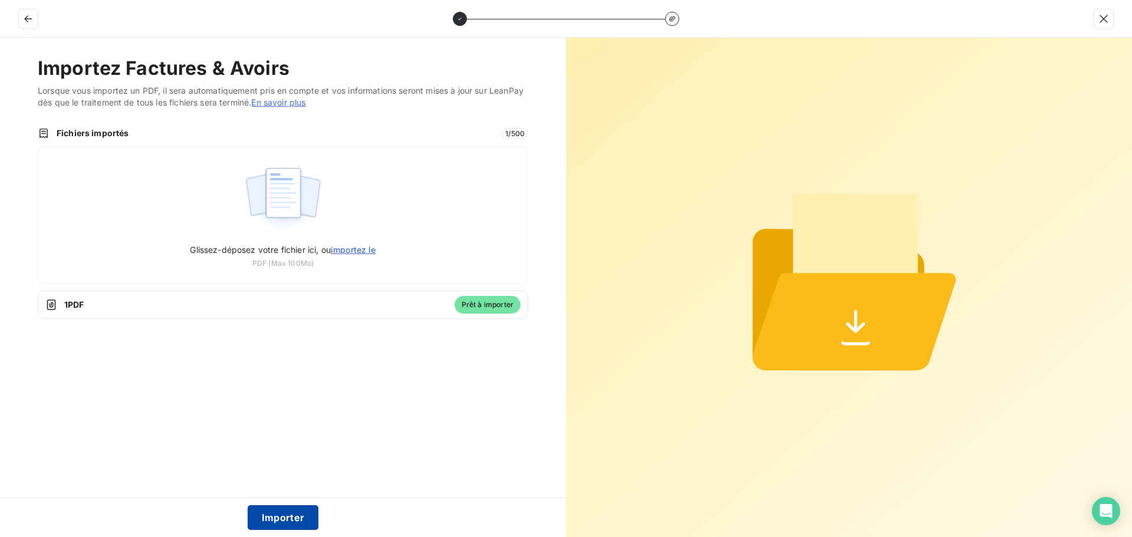
click at [272, 507] on button "Importer" at bounding box center [283, 517] width 71 height 25
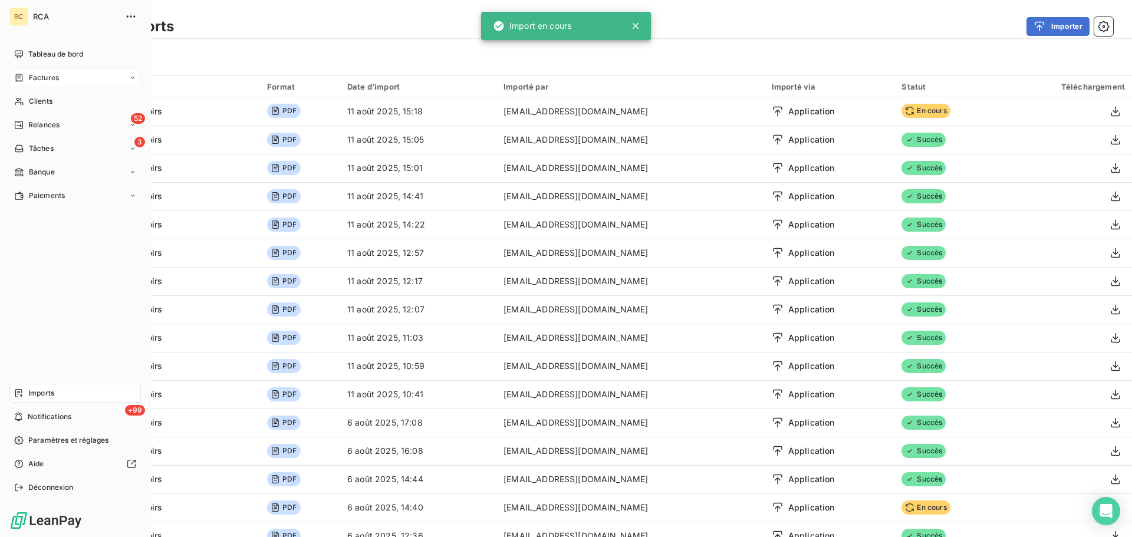
click at [30, 81] on span "Factures" at bounding box center [44, 77] width 30 height 11
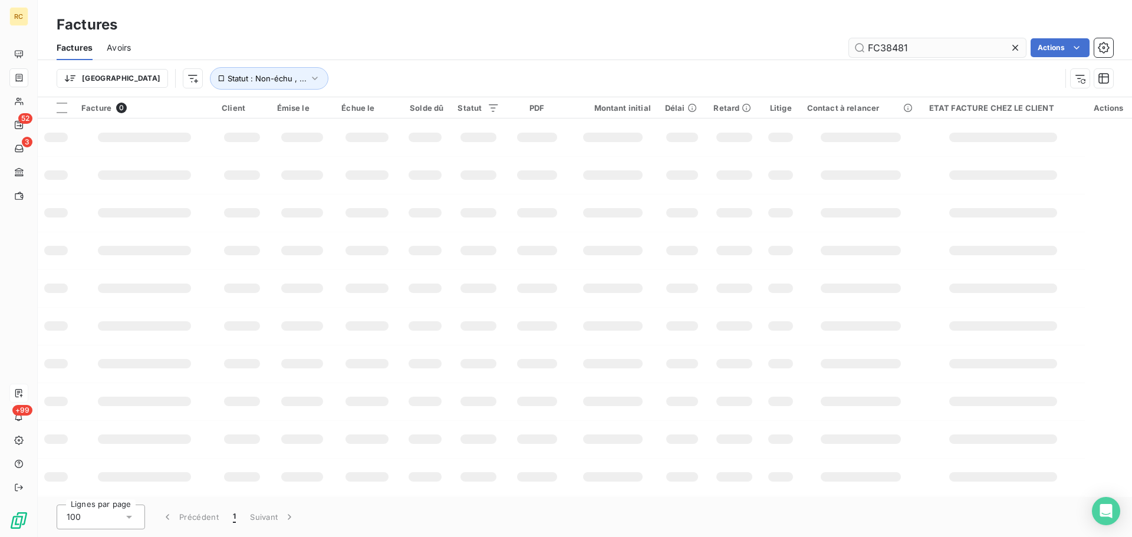
click at [944, 47] on input "FC38481" at bounding box center [937, 47] width 177 height 19
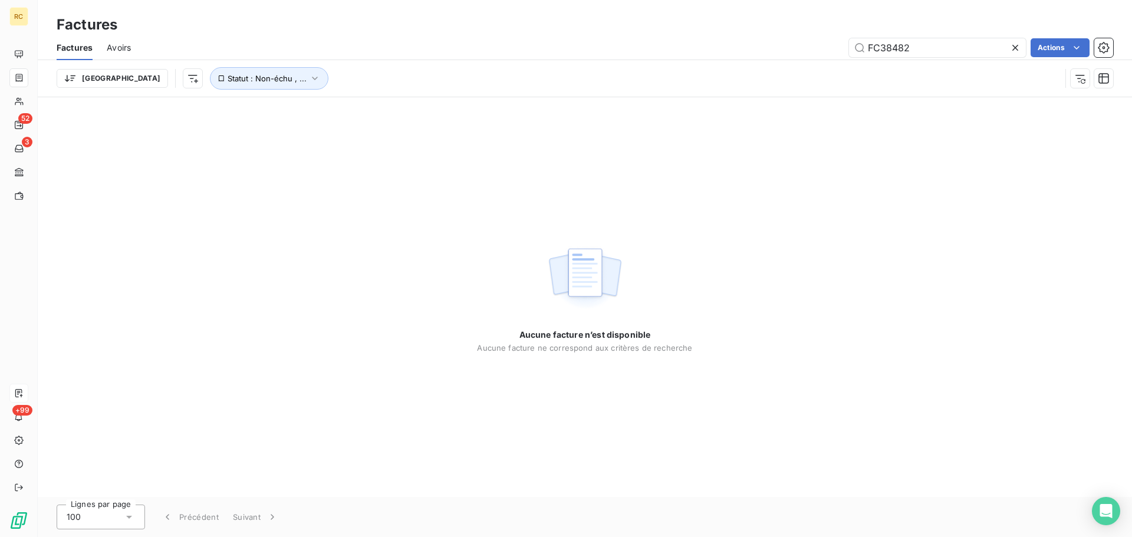
type input "FC38482"
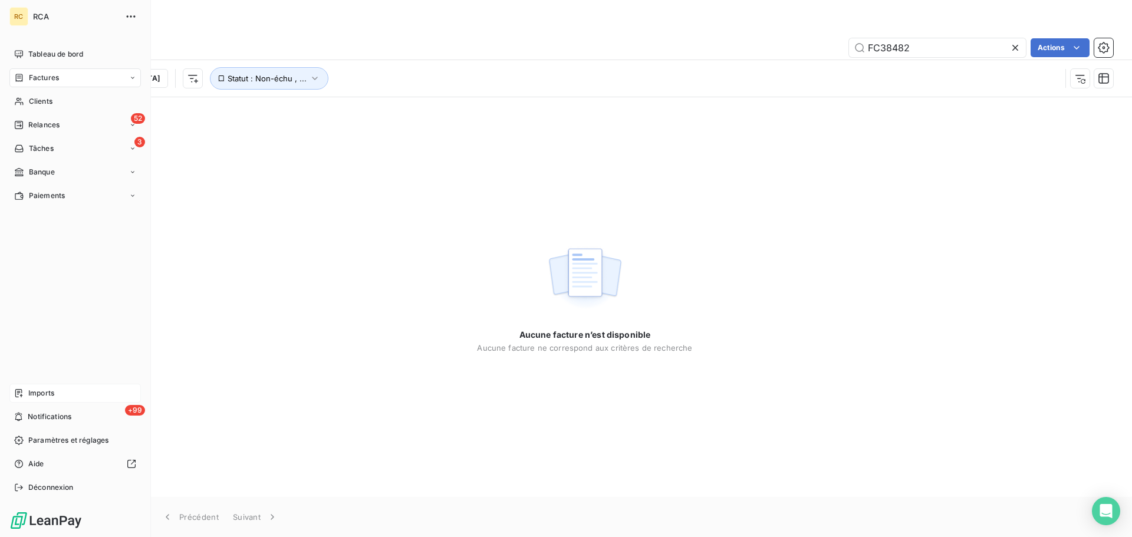
click at [40, 391] on span "Imports" at bounding box center [41, 393] width 26 height 11
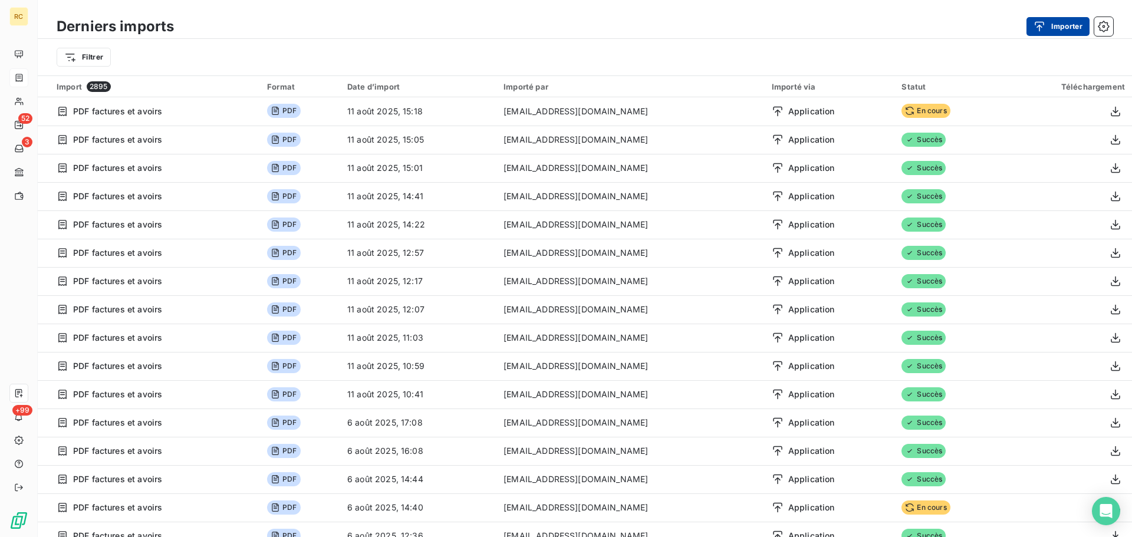
click at [1056, 29] on button "Importer" at bounding box center [1057, 26] width 63 height 19
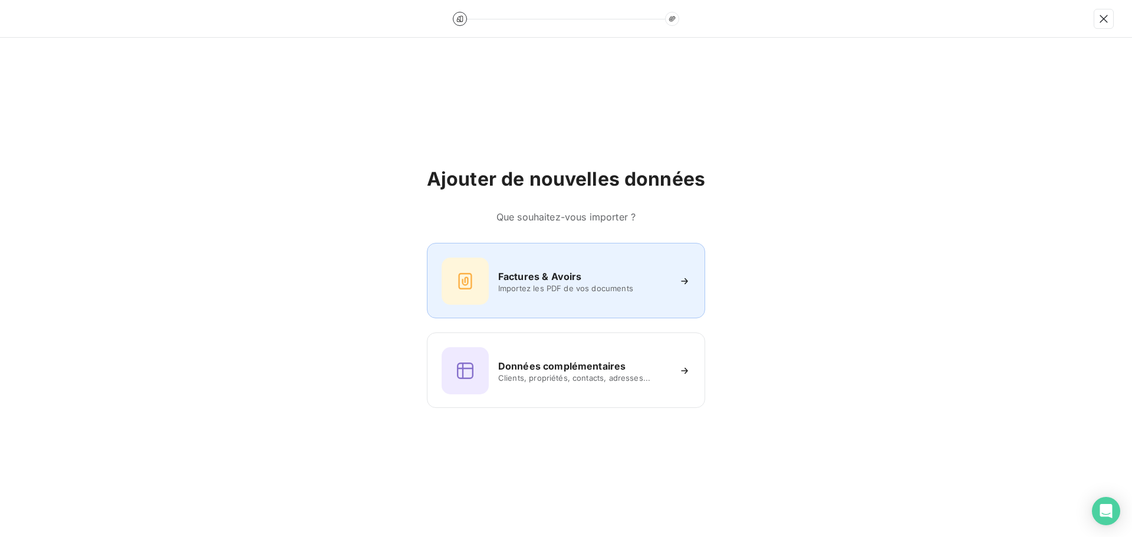
click at [566, 254] on div "Factures & Avoirs Importez les PDF de vos documents" at bounding box center [566, 280] width 278 height 75
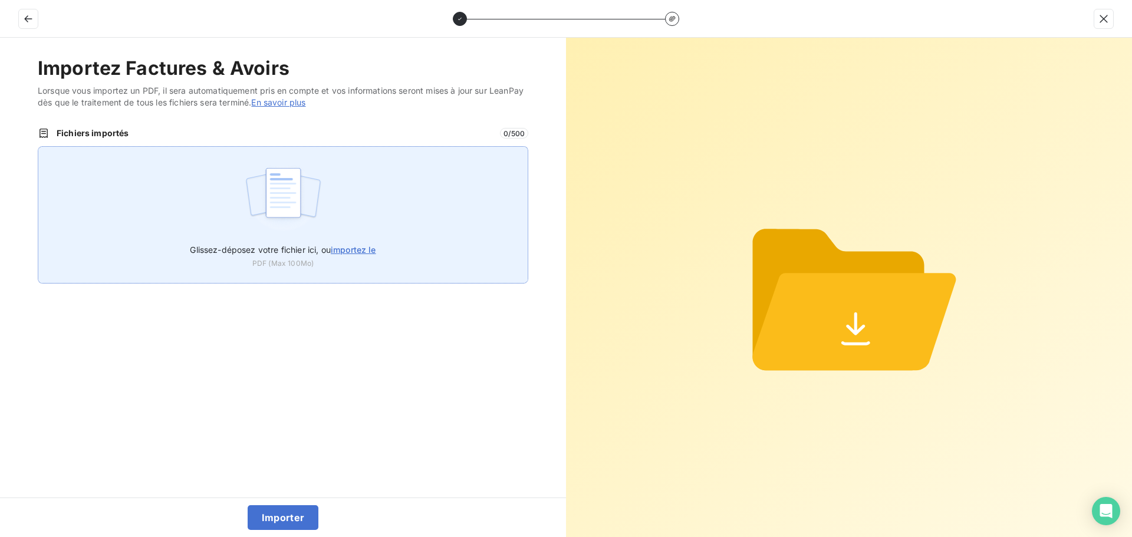
click at [271, 219] on img at bounding box center [283, 198] width 78 height 75
type input "C:\fakepath\FC38482.pdf"
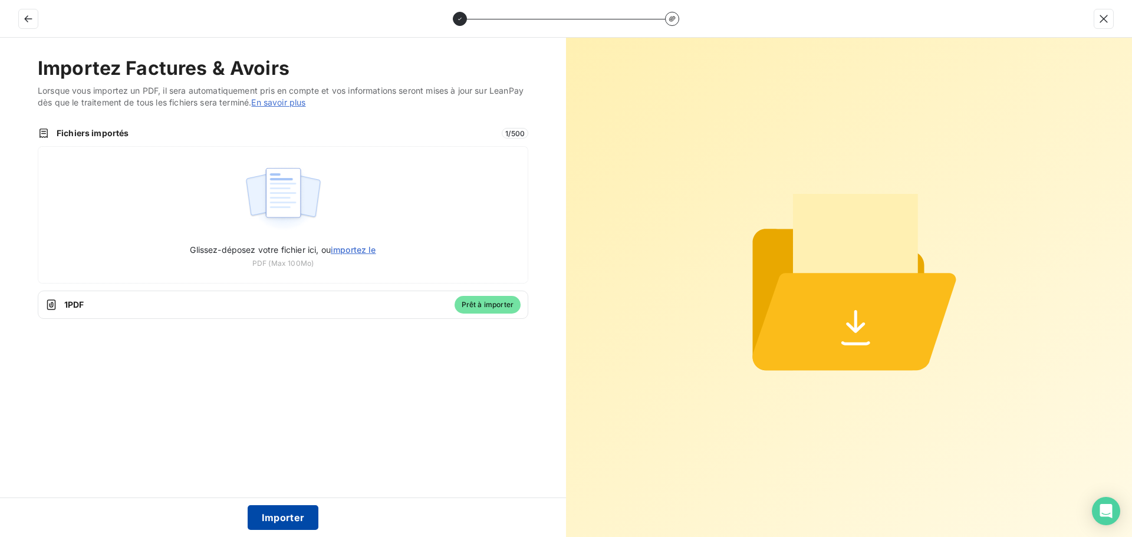
click at [295, 517] on button "Importer" at bounding box center [283, 517] width 71 height 25
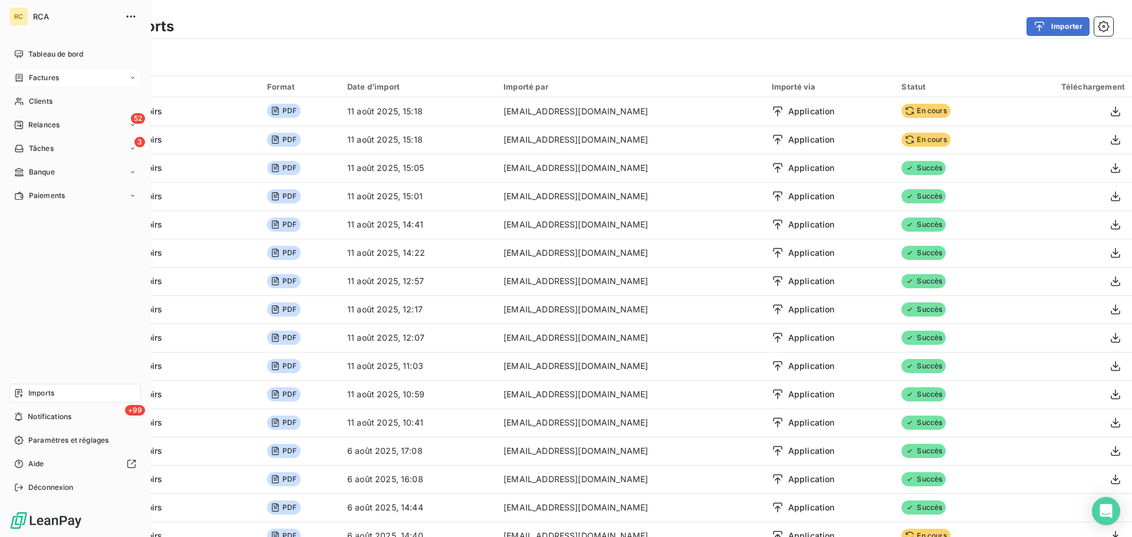
click at [37, 75] on span "Factures" at bounding box center [44, 77] width 30 height 11
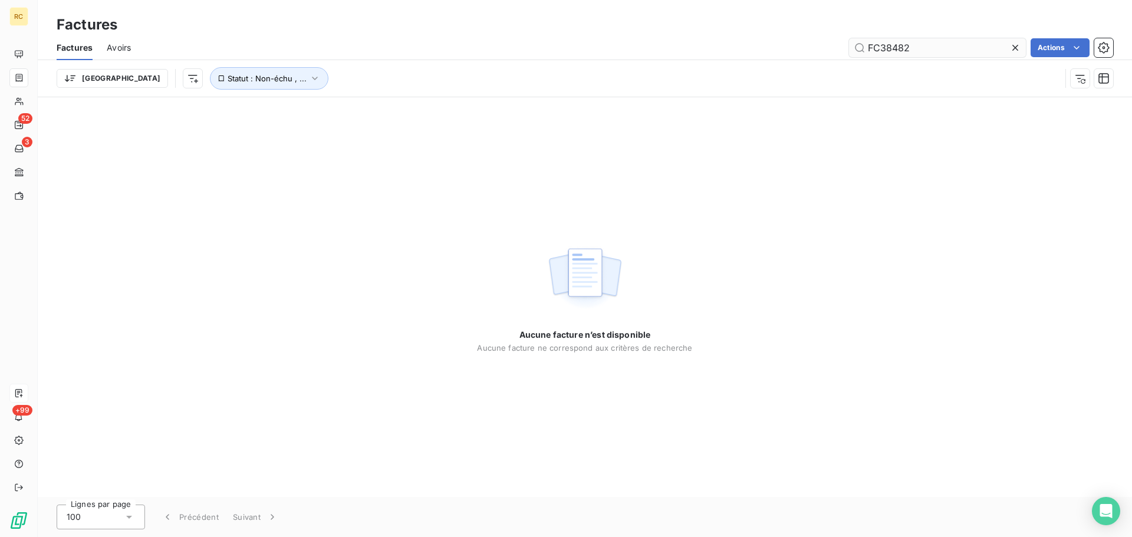
click at [948, 48] on input "FC38482" at bounding box center [937, 47] width 177 height 19
click at [950, 50] on input "FC38482" at bounding box center [937, 47] width 177 height 19
type input "FC3848"
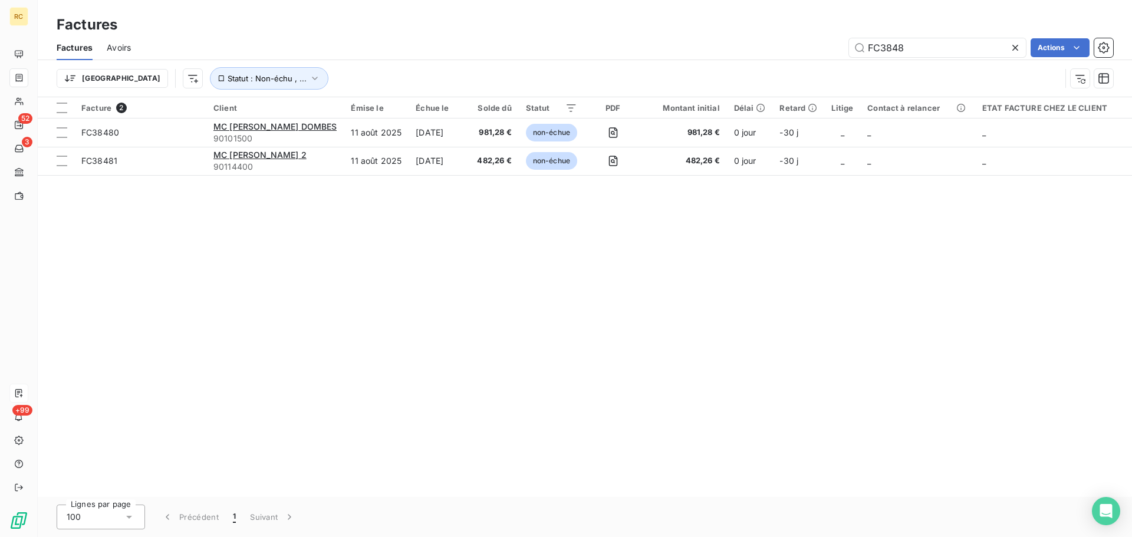
drag, startPoint x: 932, startPoint y: 50, endPoint x: 812, endPoint y: 47, distance: 120.3
click at [813, 47] on div "FC3848 Actions" at bounding box center [629, 47] width 968 height 19
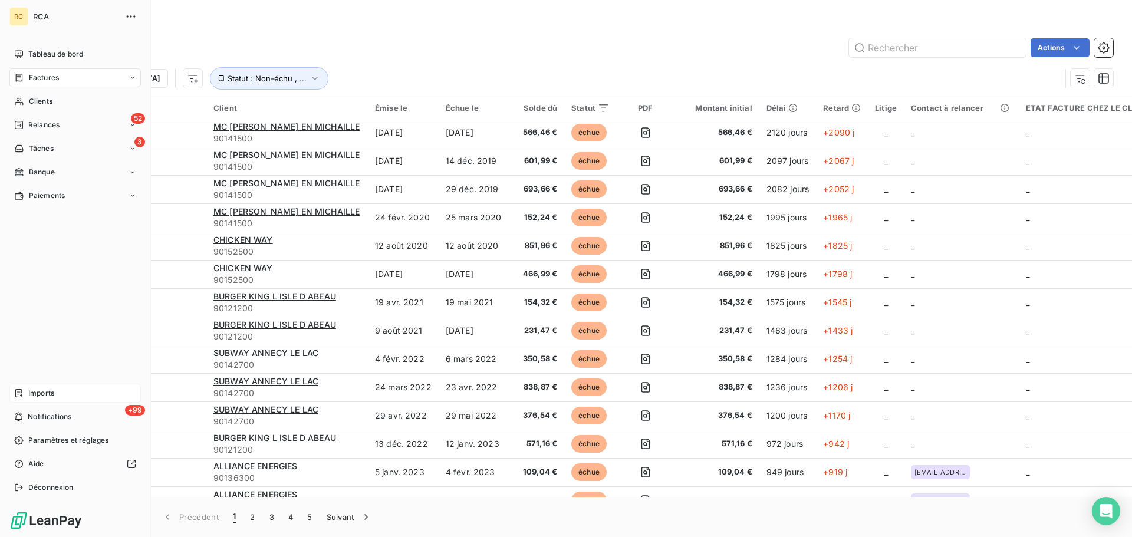
click at [20, 395] on icon at bounding box center [18, 392] width 9 height 9
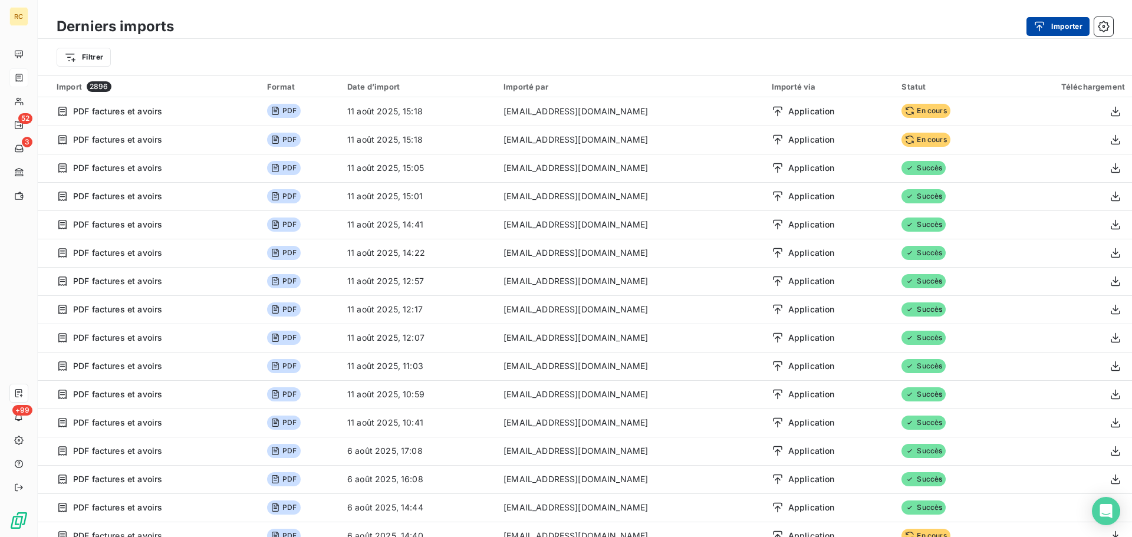
click at [1041, 24] on icon "button" at bounding box center [1039, 27] width 12 height 12
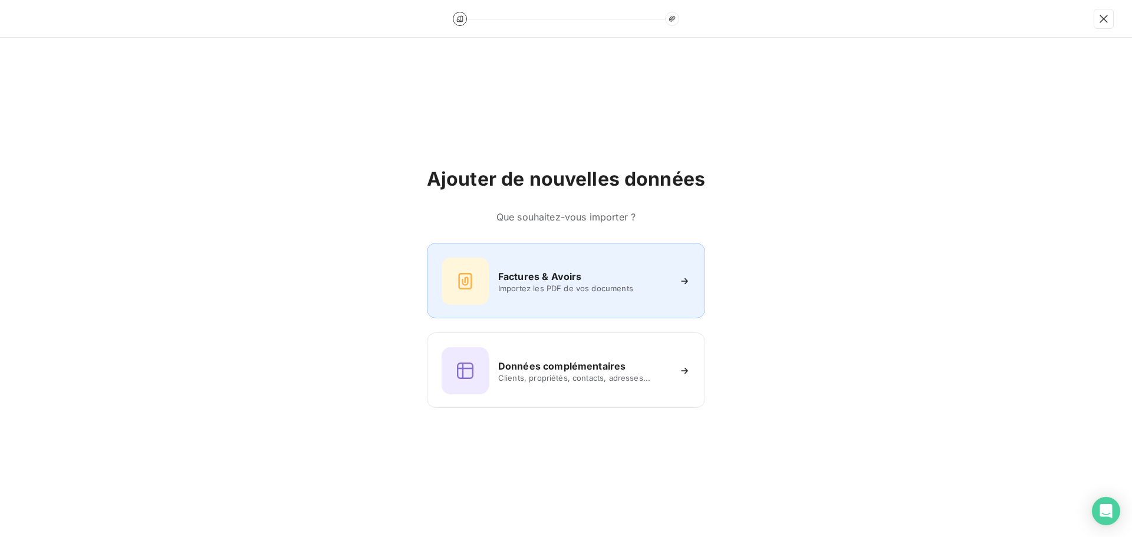
drag, startPoint x: 529, startPoint y: 282, endPoint x: 496, endPoint y: 273, distance: 33.8
click at [496, 273] on div "Factures & Avoirs Importez les PDF de vos documents" at bounding box center [565, 281] width 249 height 47
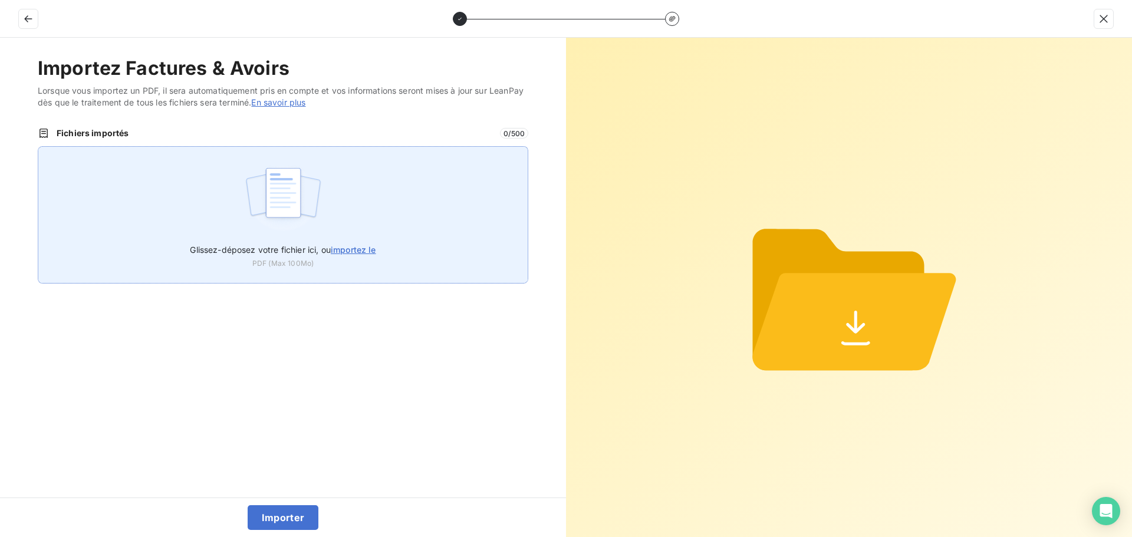
click at [256, 180] on img at bounding box center [283, 198] width 78 height 75
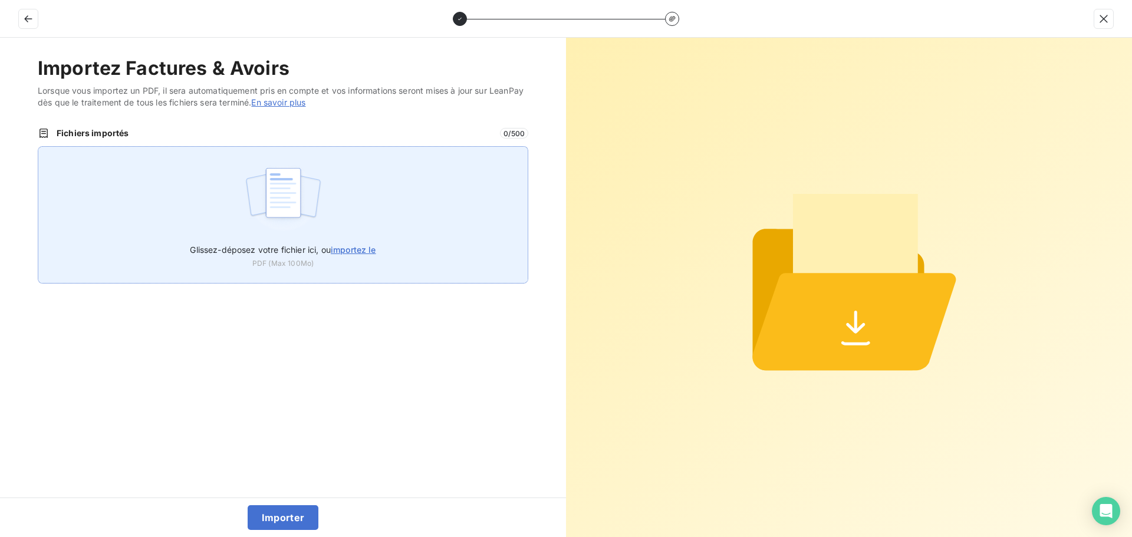
type input "C:\fakepath\FC38482.pdf"
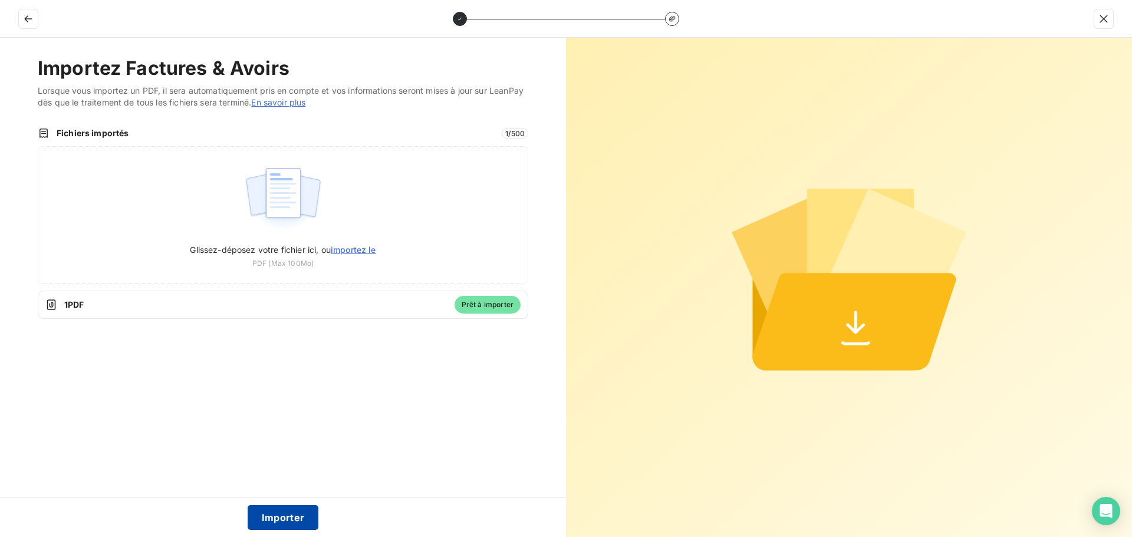
click at [272, 512] on button "Importer" at bounding box center [283, 517] width 71 height 25
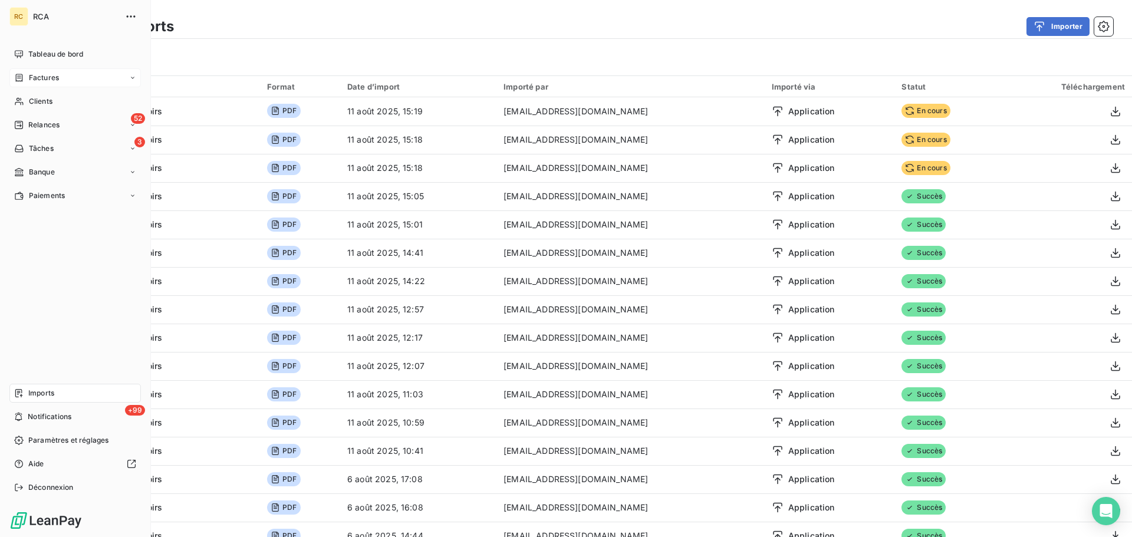
click at [34, 83] on span "Factures" at bounding box center [44, 77] width 30 height 11
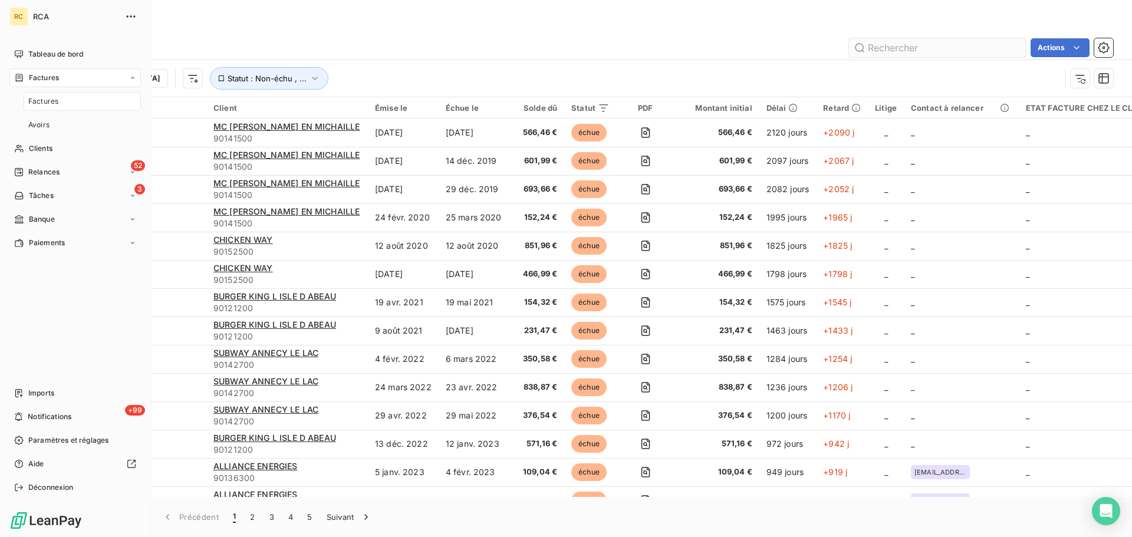
click at [944, 52] on input "text" at bounding box center [937, 47] width 177 height 19
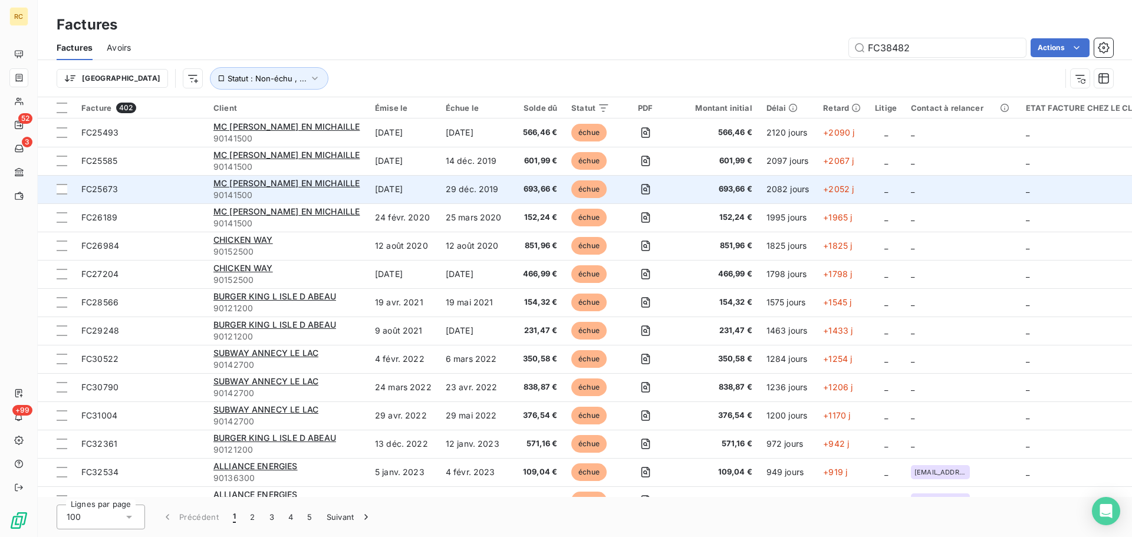
type input "FC38482"
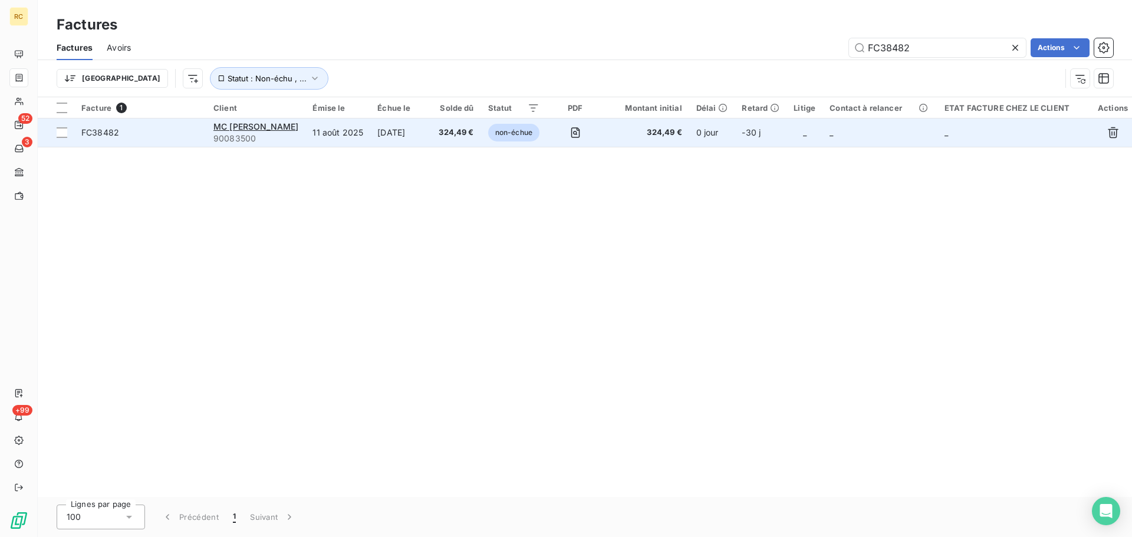
click at [101, 134] on span "FC38482" at bounding box center [100, 132] width 38 height 10
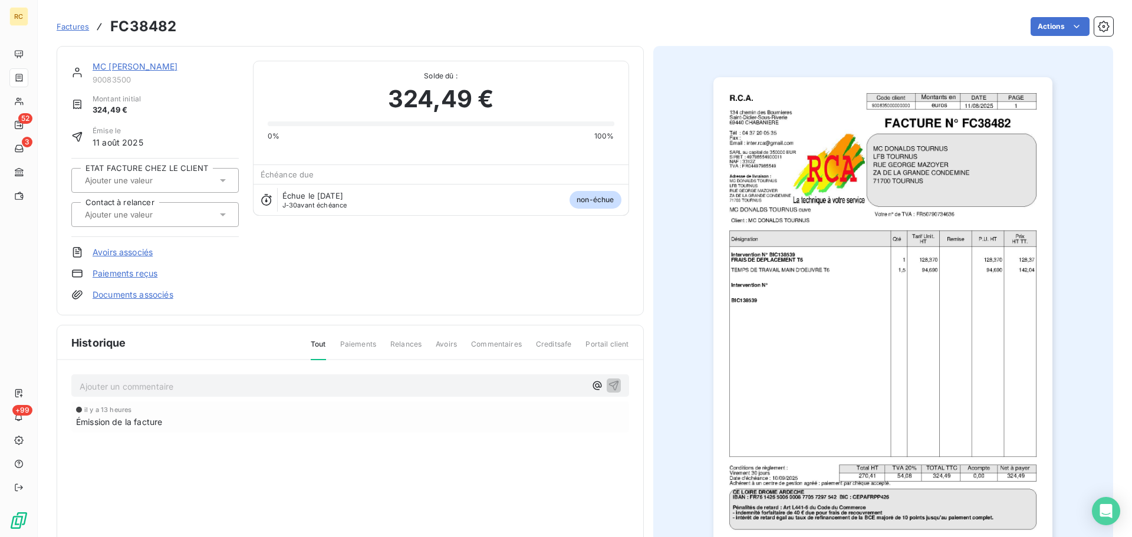
click at [120, 294] on link "Documents associés" at bounding box center [133, 295] width 81 height 12
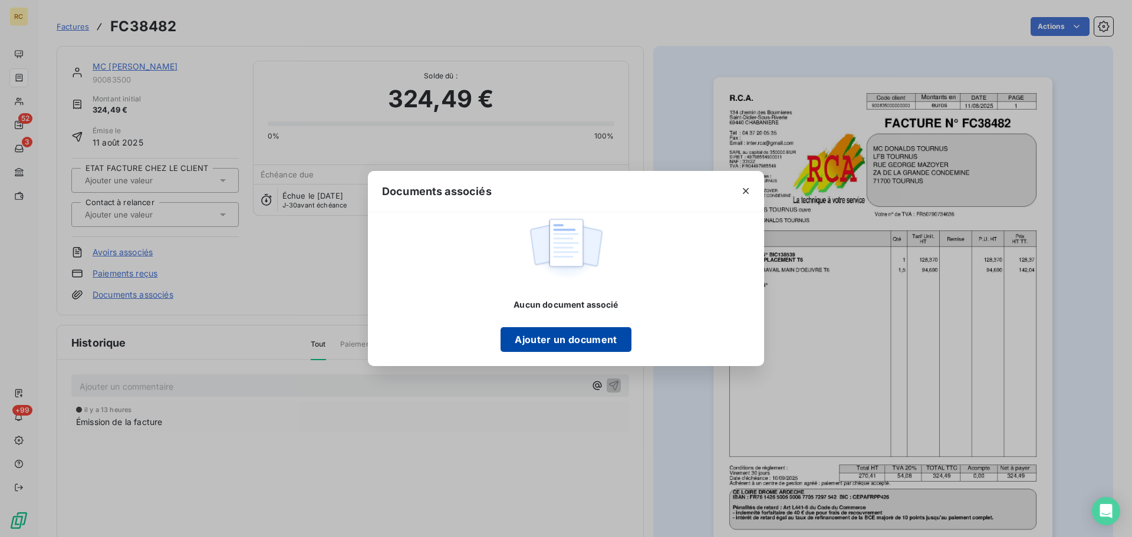
click at [544, 344] on button "Ajouter un document" at bounding box center [565, 339] width 130 height 25
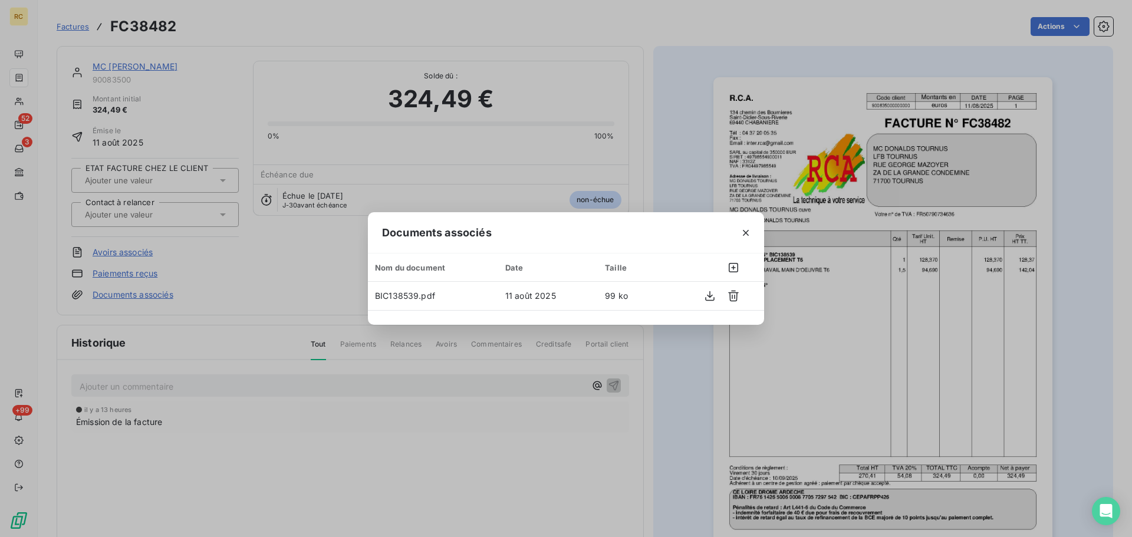
click at [553, 430] on div "Documents associés Nom du document Date Taille BIC138539.pdf 11 août 2025 99 ko" at bounding box center [566, 268] width 1132 height 537
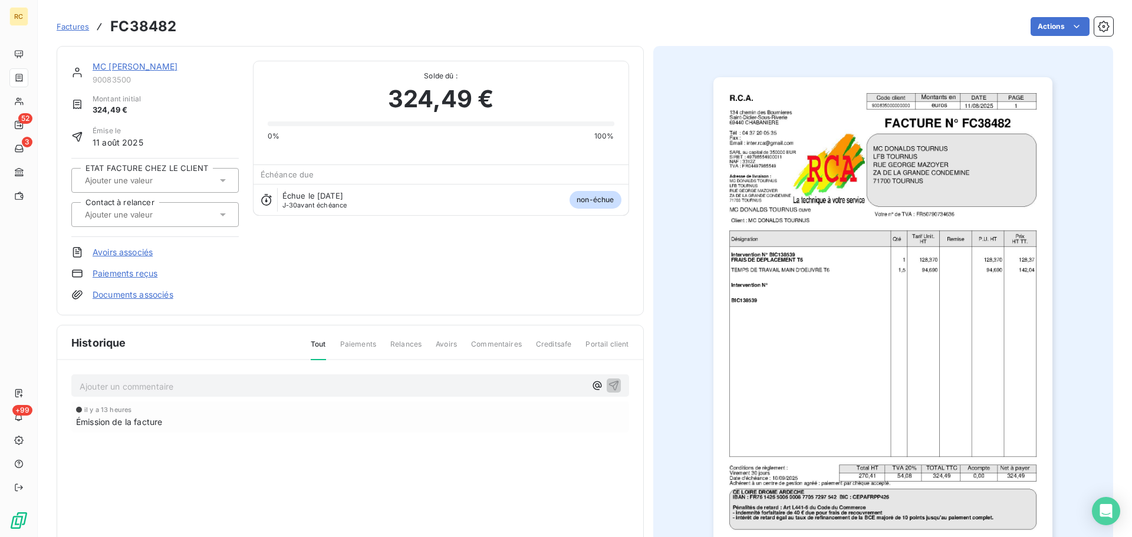
click at [393, 314] on div "MC [PERSON_NAME] 90083500 Montant initial 324,49 € Émise le 11 août 2025 ETAT F…" at bounding box center [350, 180] width 587 height 269
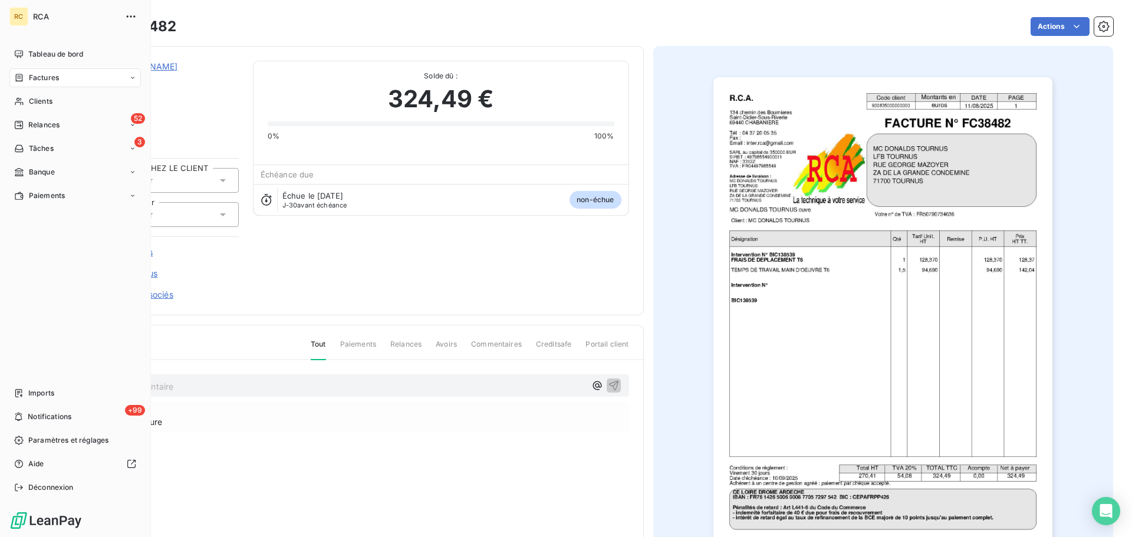
click at [65, 78] on div "Factures" at bounding box center [74, 77] width 131 height 19
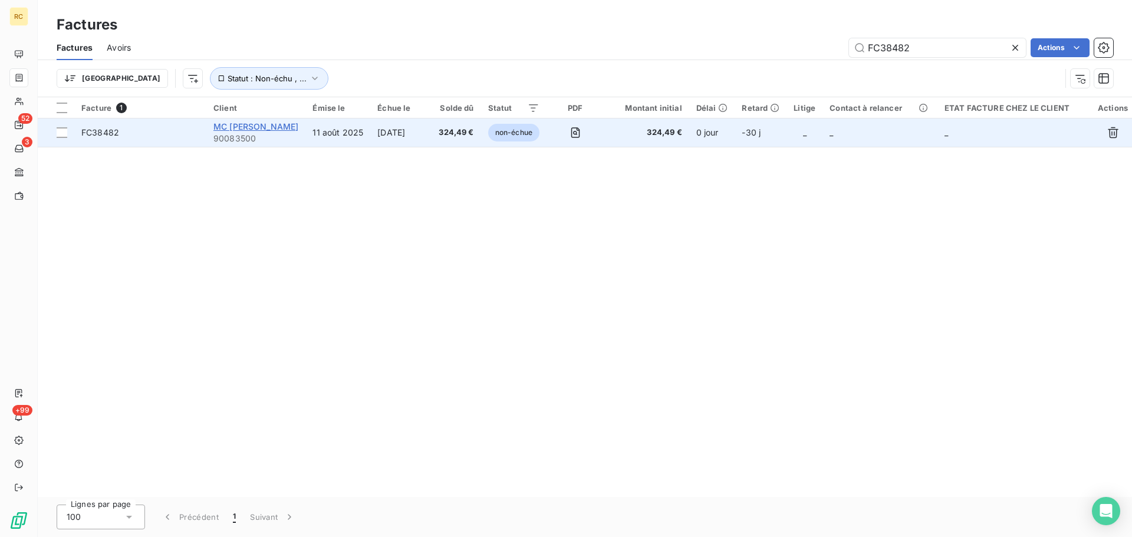
click at [251, 125] on span "MC [PERSON_NAME]" at bounding box center [255, 126] width 85 height 10
click at [107, 128] on span "FC38482" at bounding box center [100, 132] width 38 height 10
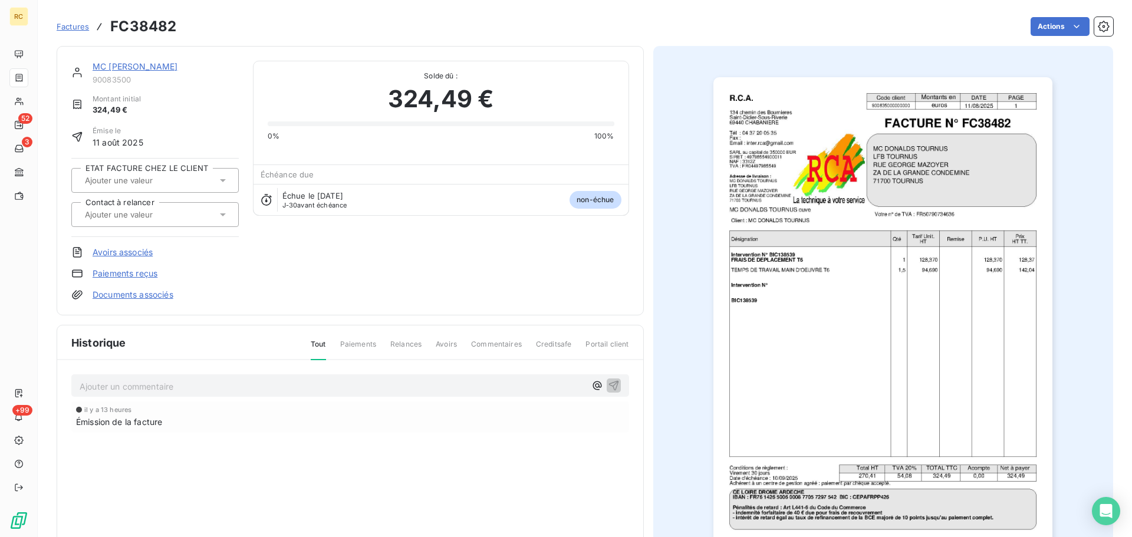
click at [101, 291] on link "Documents associés" at bounding box center [133, 295] width 81 height 12
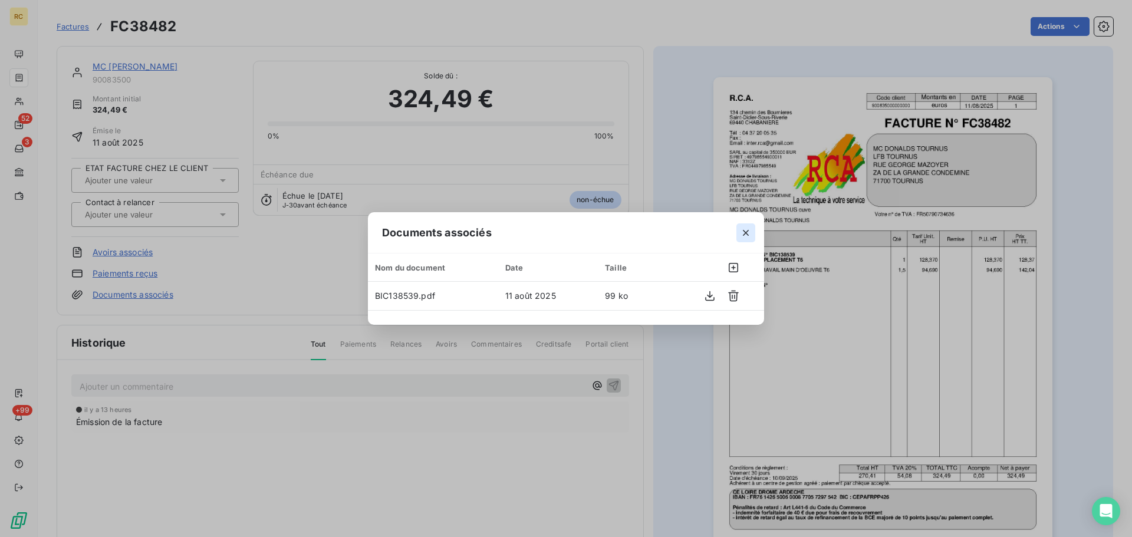
click at [747, 233] on icon "button" at bounding box center [746, 233] width 12 height 12
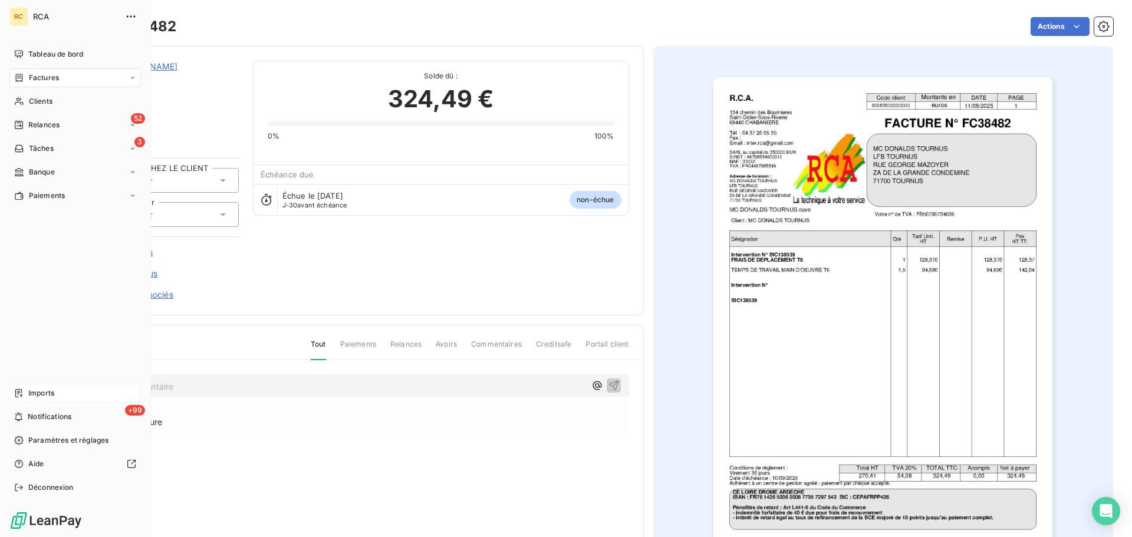
click at [25, 400] on div "Imports" at bounding box center [74, 393] width 131 height 19
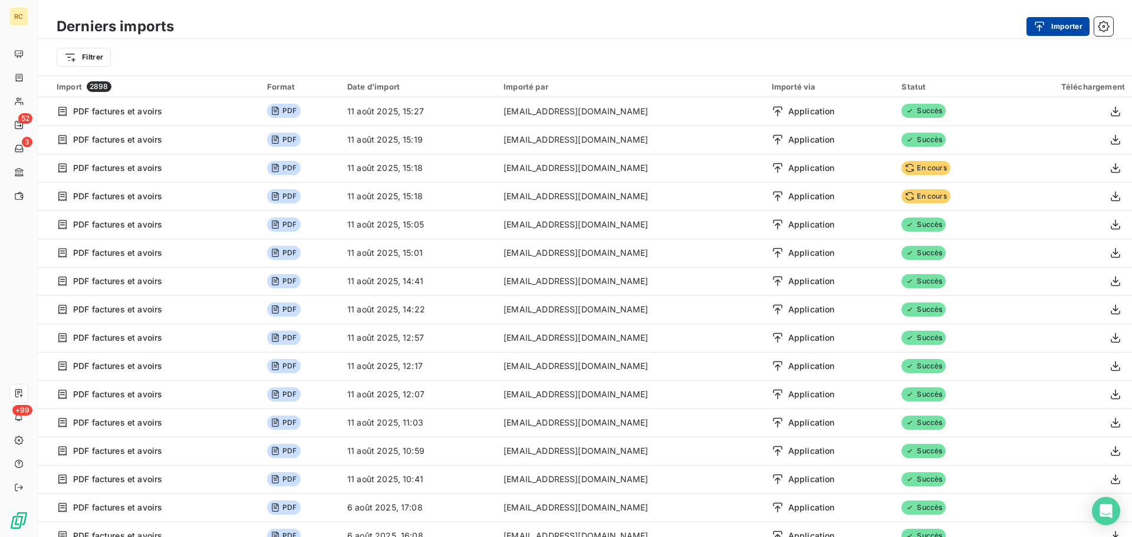
click at [1071, 24] on button "Importer" at bounding box center [1057, 26] width 63 height 19
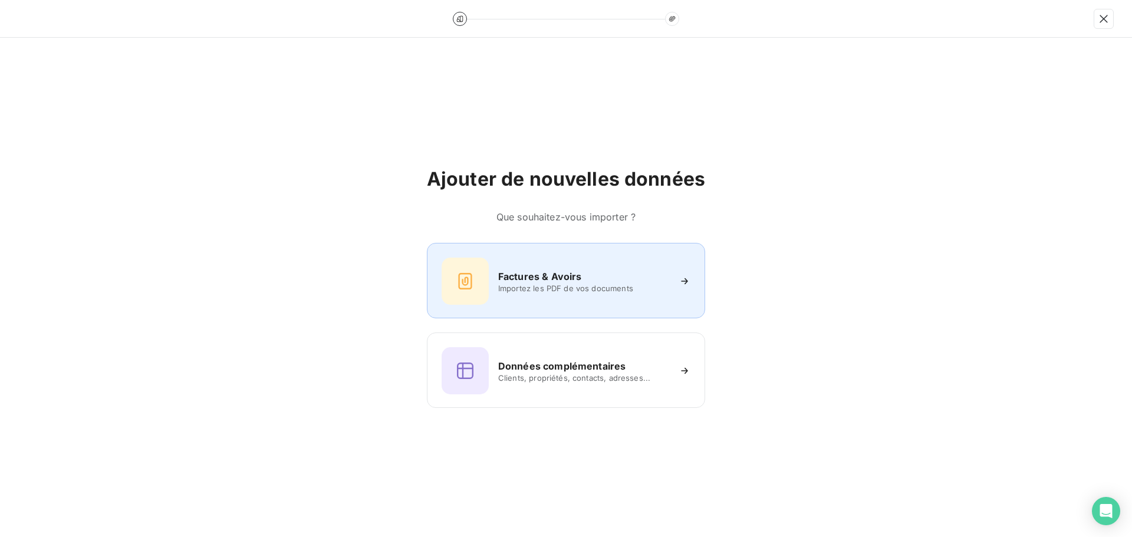
click at [496, 281] on div "Factures & Avoirs Importez les PDF de vos documents" at bounding box center [565, 281] width 249 height 47
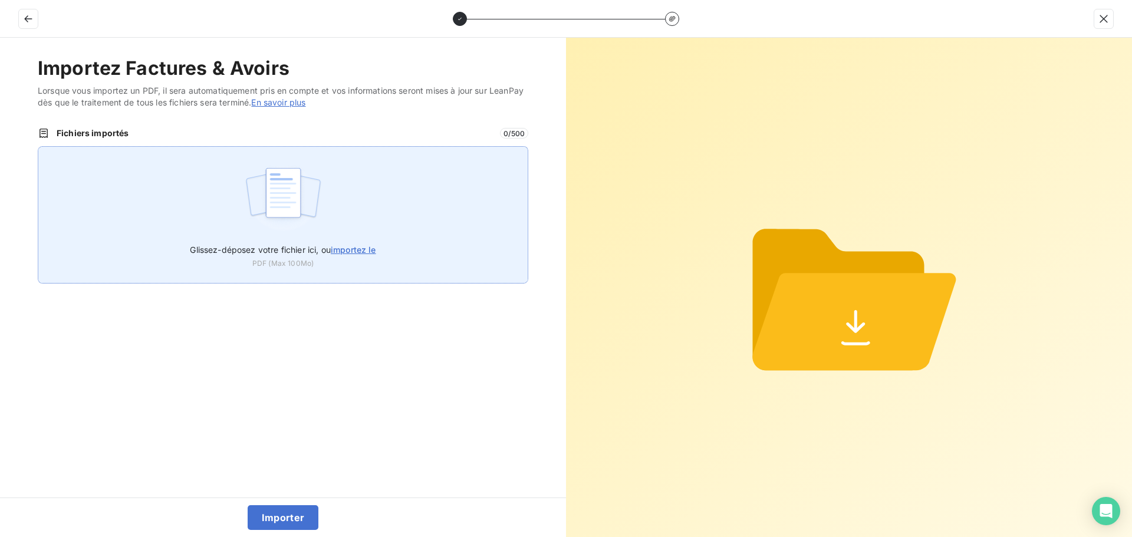
click at [271, 232] on img at bounding box center [283, 198] width 78 height 75
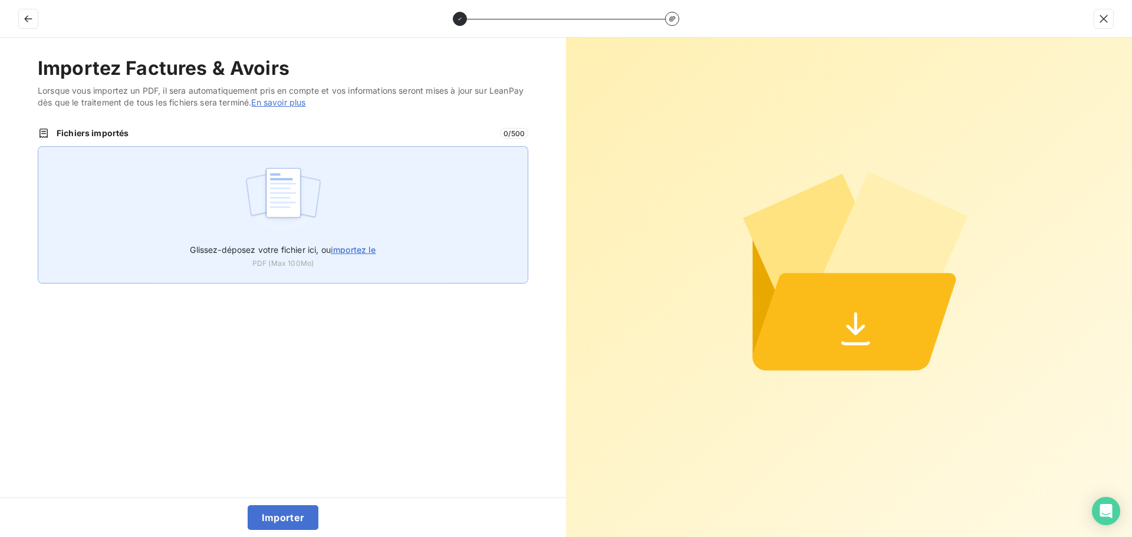
type input "C:\fakepath\FC38484.pdf"
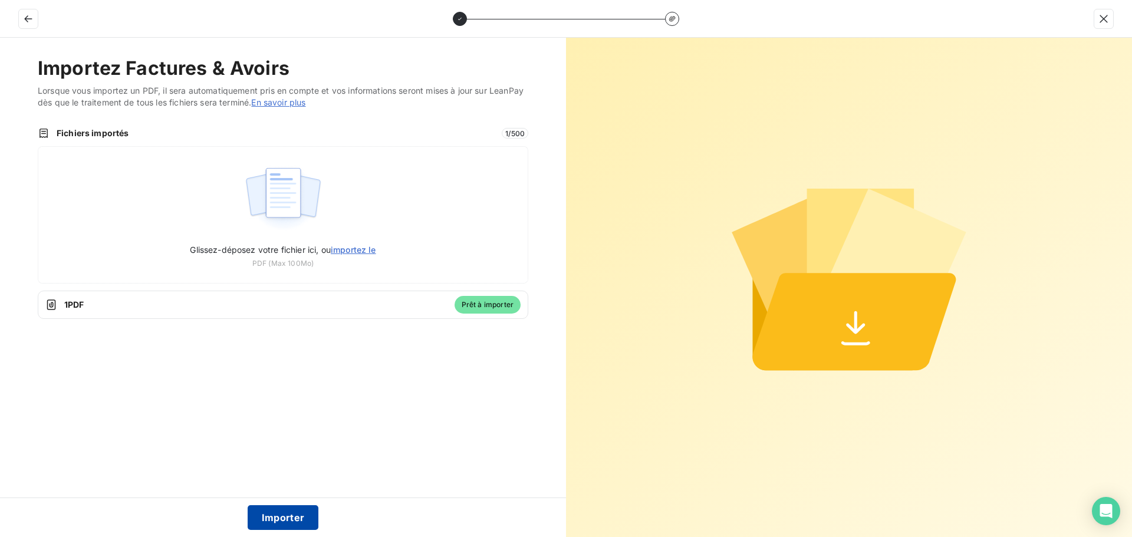
click at [292, 510] on button "Importer" at bounding box center [283, 517] width 71 height 25
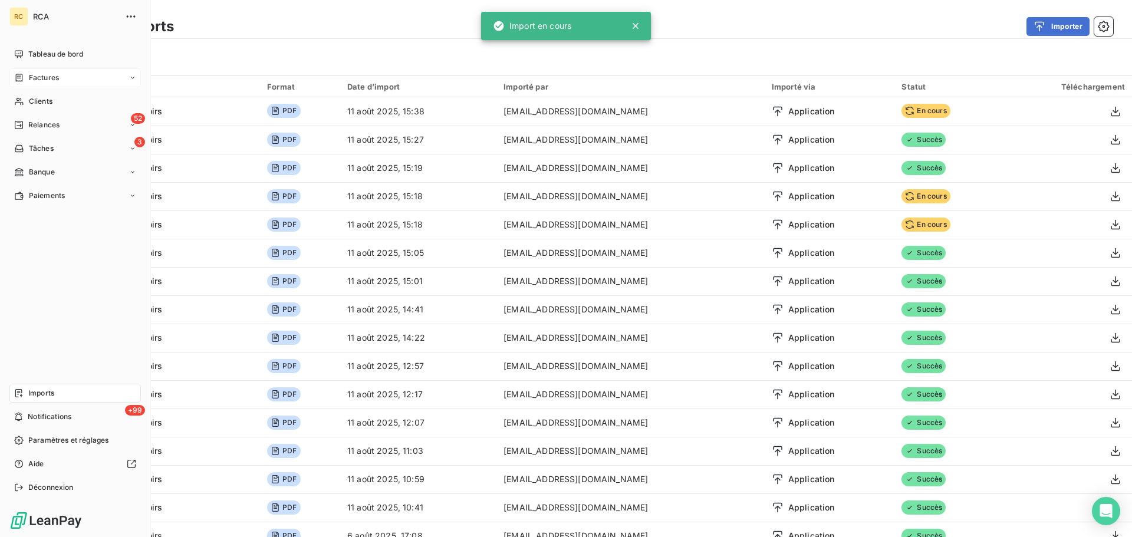
click at [47, 74] on span "Factures" at bounding box center [44, 77] width 30 height 11
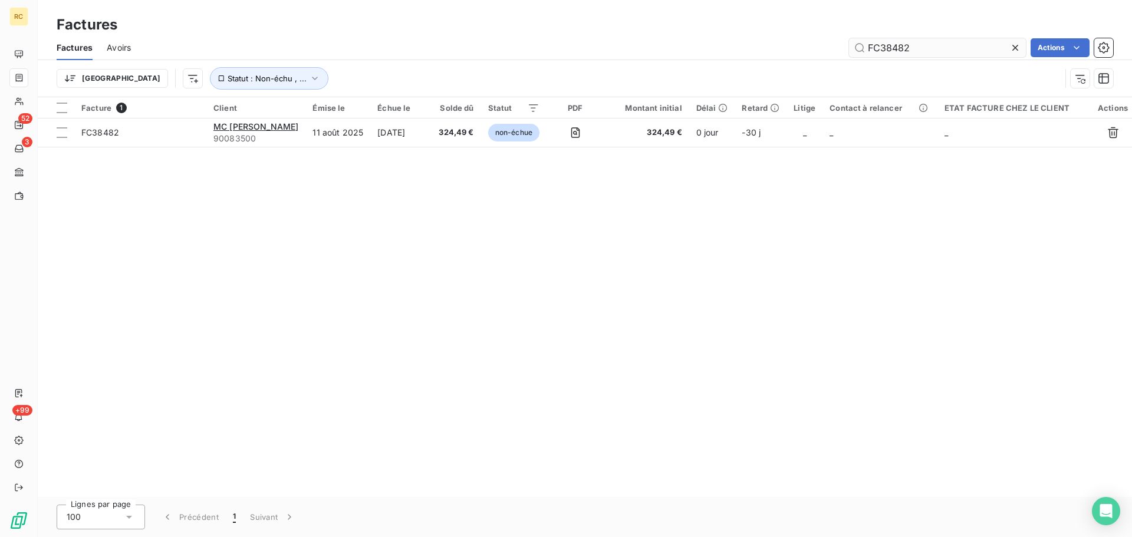
click at [925, 52] on input "FC38482" at bounding box center [937, 47] width 177 height 19
click at [925, 51] on input "FC38482" at bounding box center [937, 47] width 177 height 19
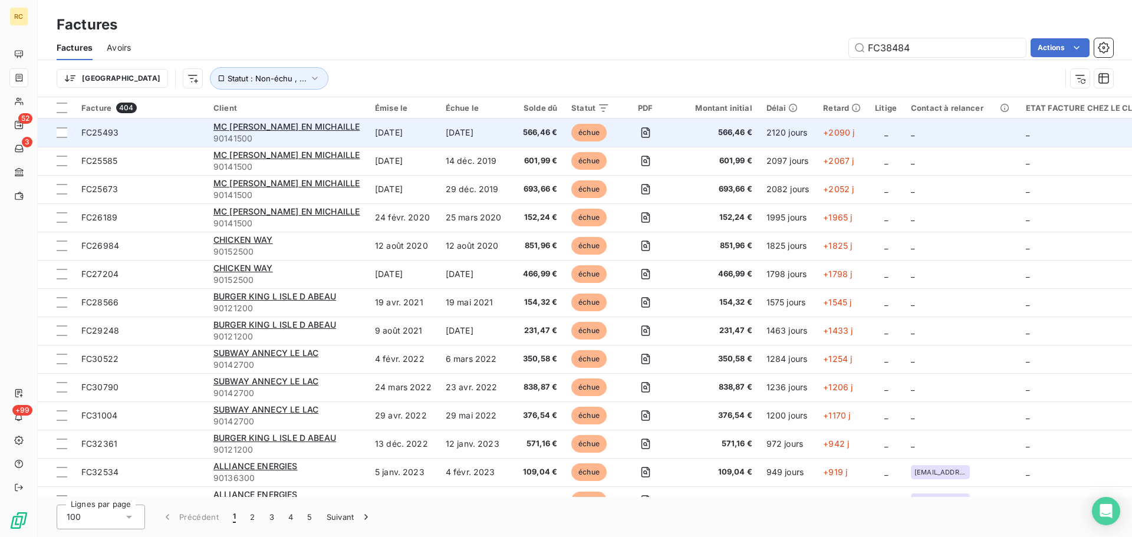
type input "FC38484"
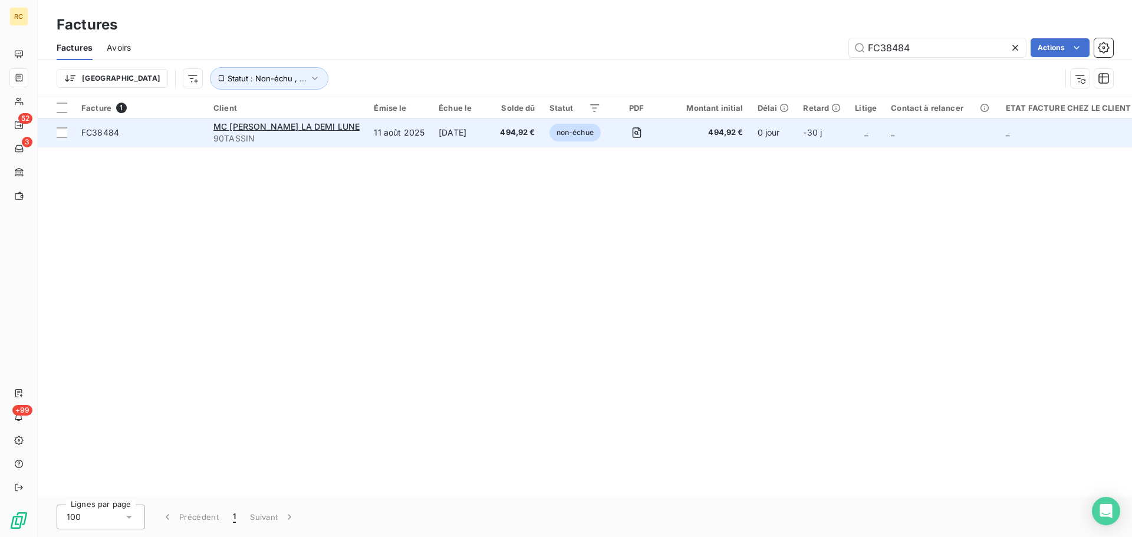
click at [108, 133] on span "FC38484" at bounding box center [100, 132] width 38 height 10
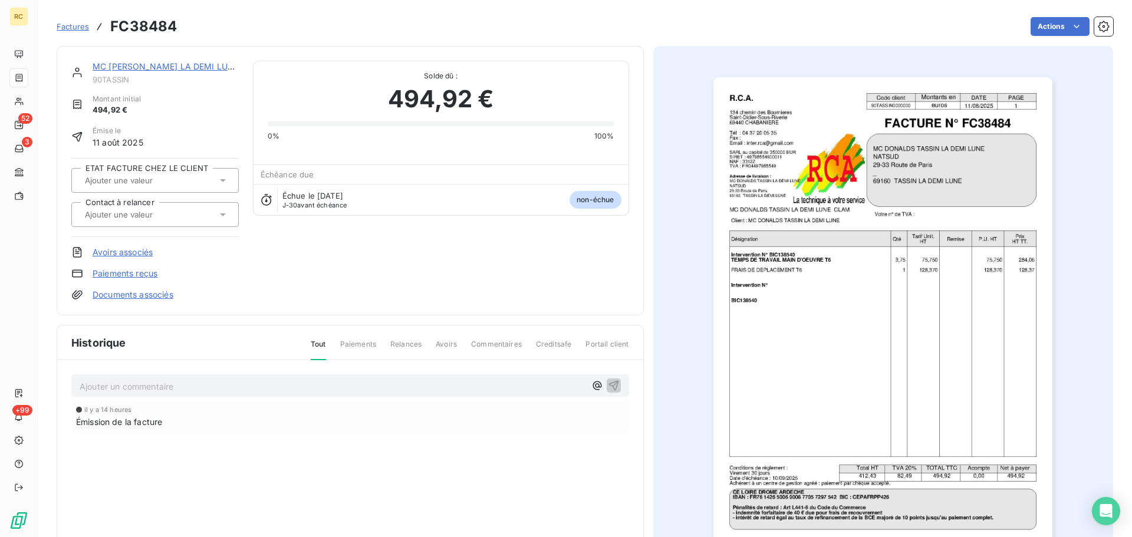
click at [115, 298] on link "Documents associés" at bounding box center [133, 295] width 81 height 12
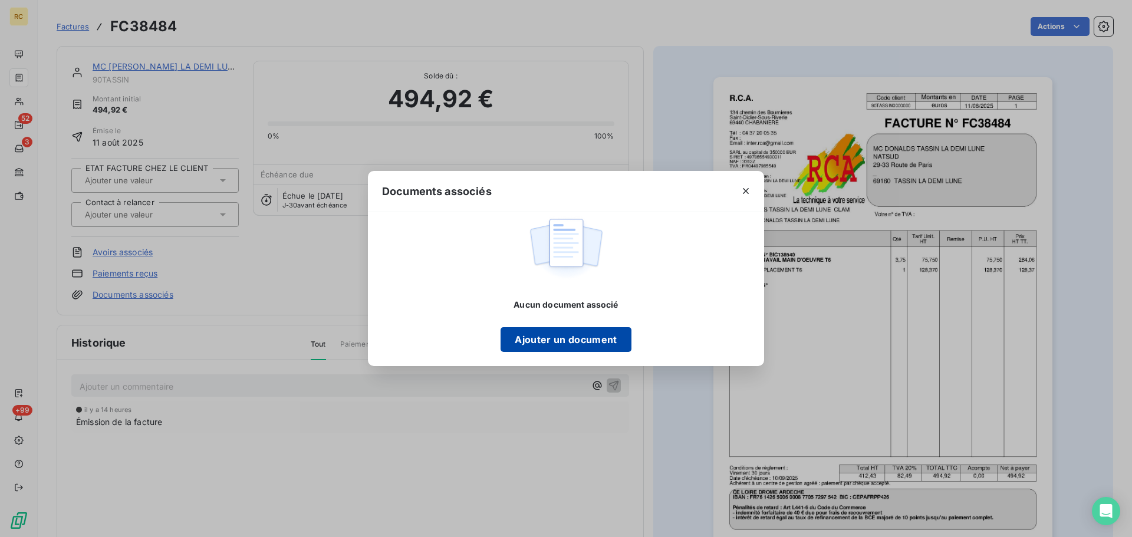
click at [532, 339] on button "Ajouter un document" at bounding box center [565, 339] width 130 height 25
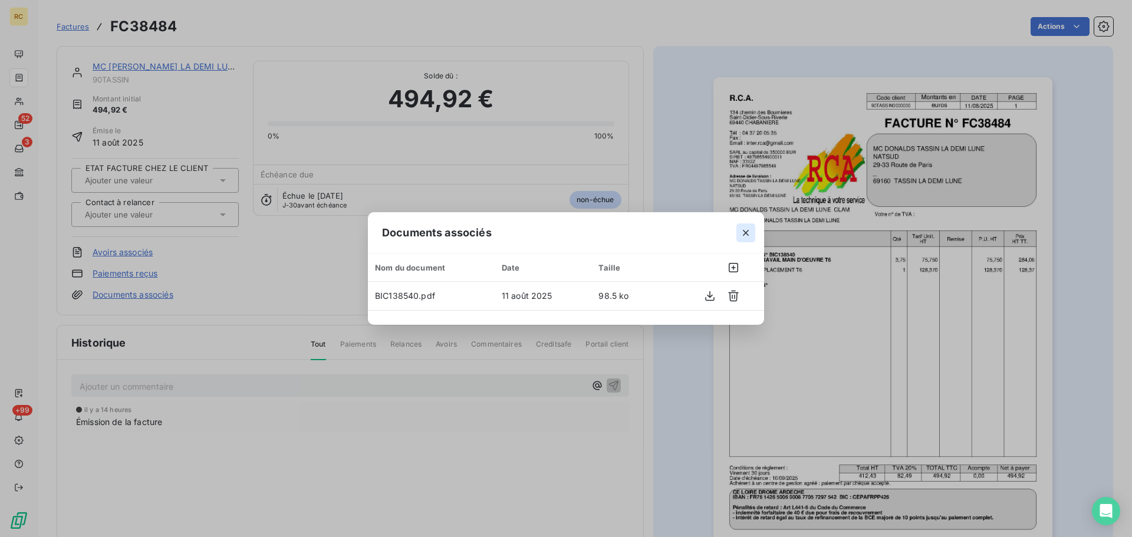
click at [747, 232] on icon "button" at bounding box center [746, 233] width 12 height 12
